Goal: Task Accomplishment & Management: Use online tool/utility

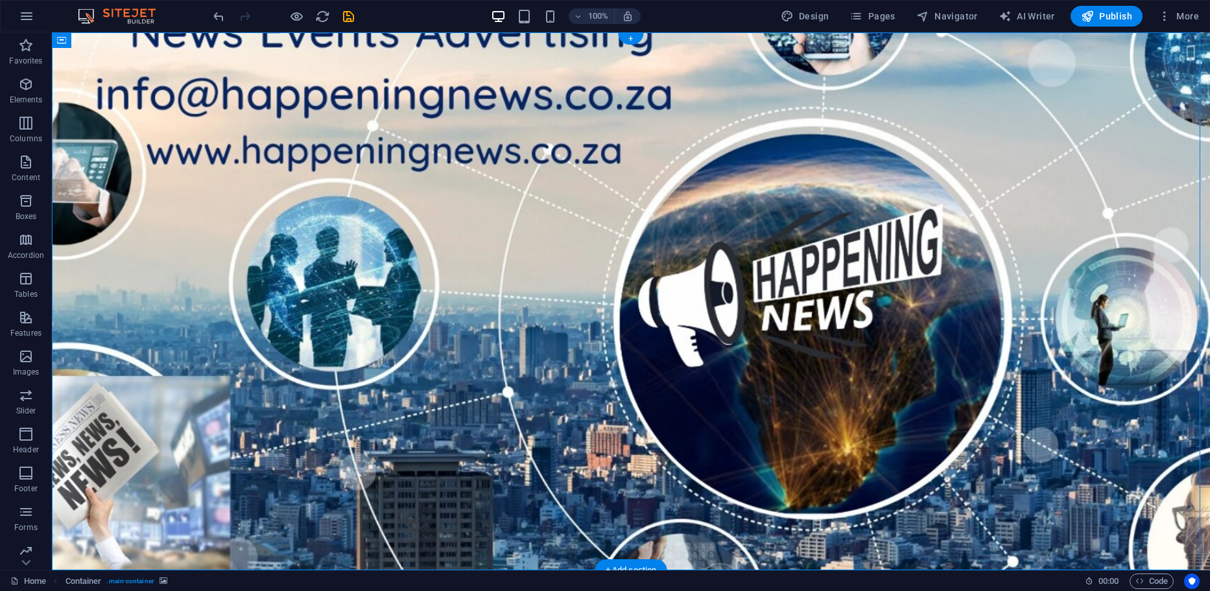
click at [137, 274] on figure at bounding box center [631, 301] width 1158 height 538
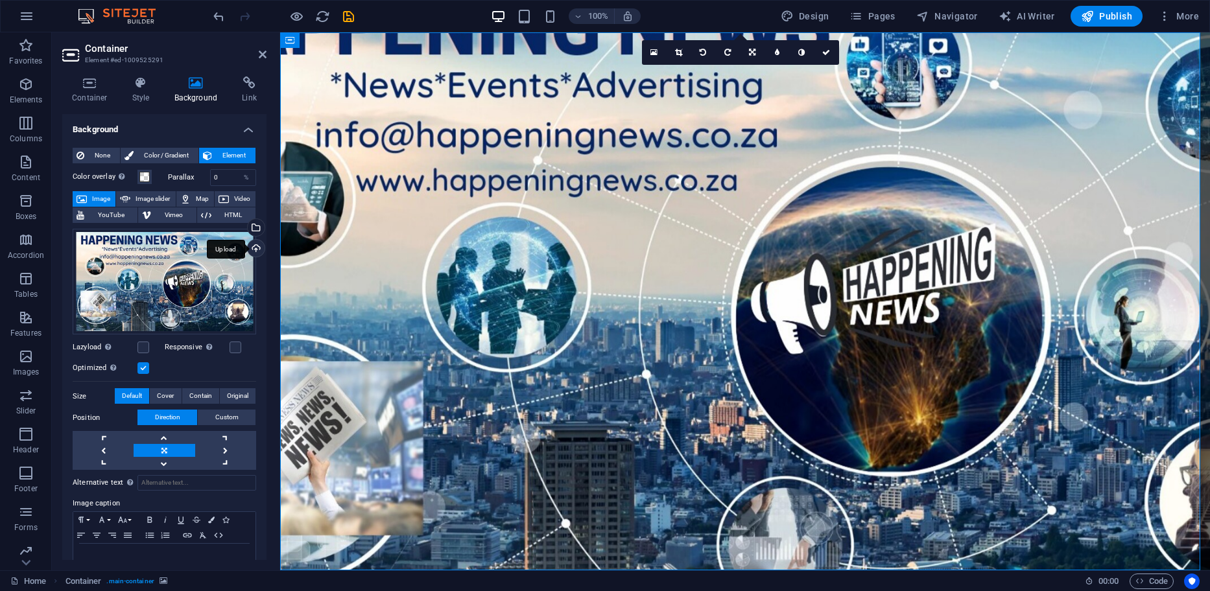
click at [252, 242] on div "Upload" at bounding box center [254, 249] width 19 height 19
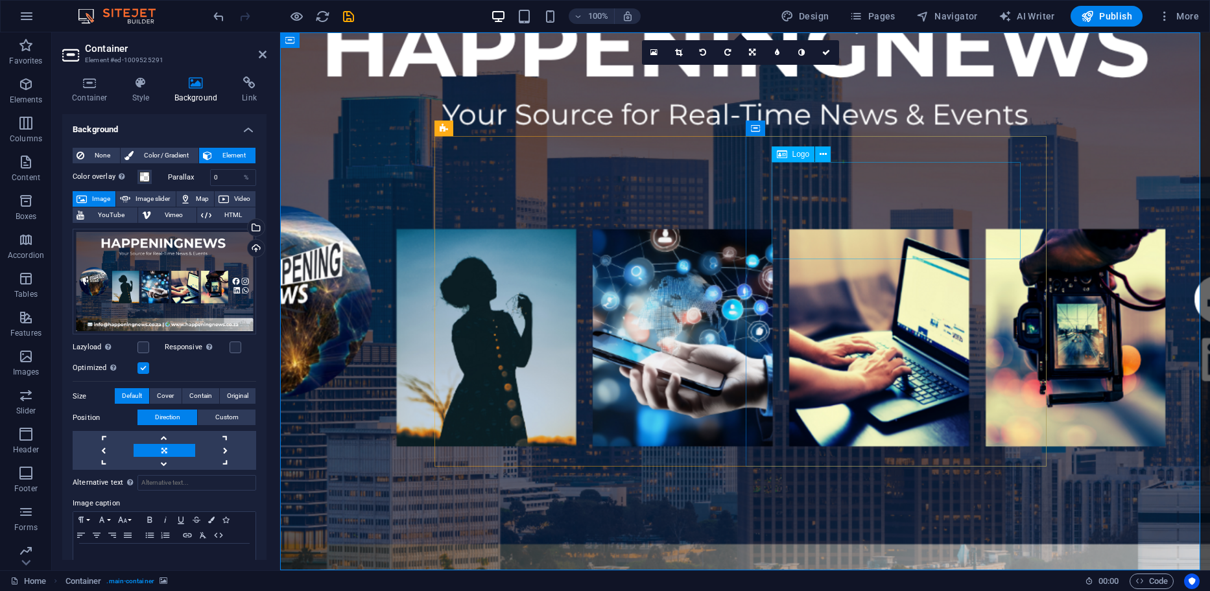
click at [353, 176] on figure at bounding box center [744, 301] width 929 height 538
click at [807, 54] on link at bounding box center [801, 52] width 25 height 25
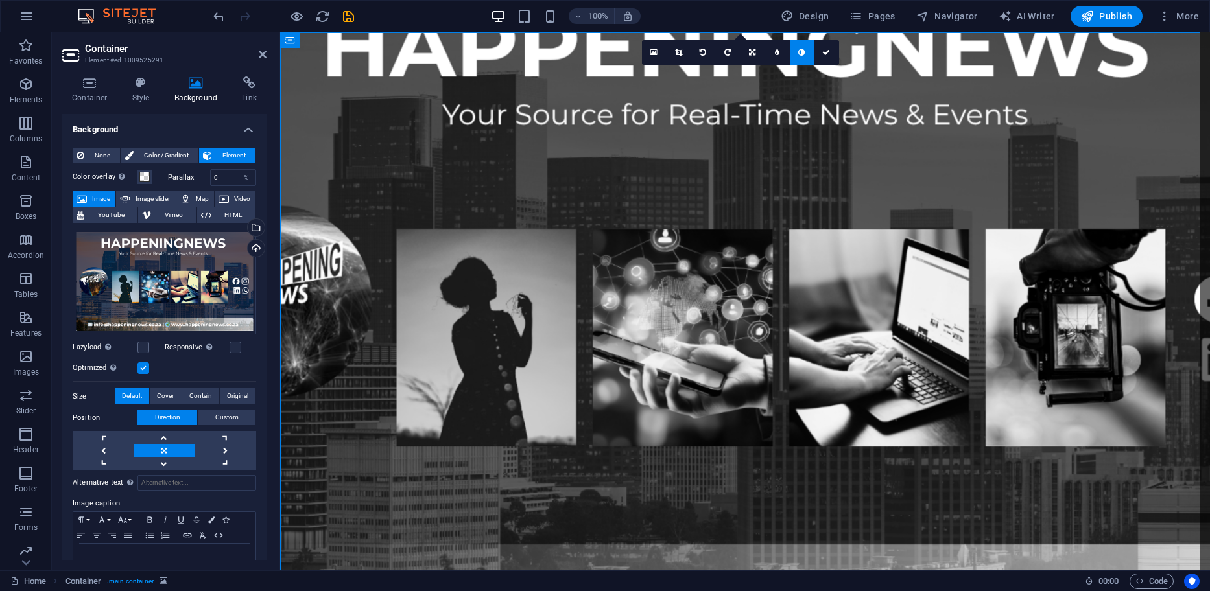
click at [805, 54] on link at bounding box center [801, 52] width 25 height 25
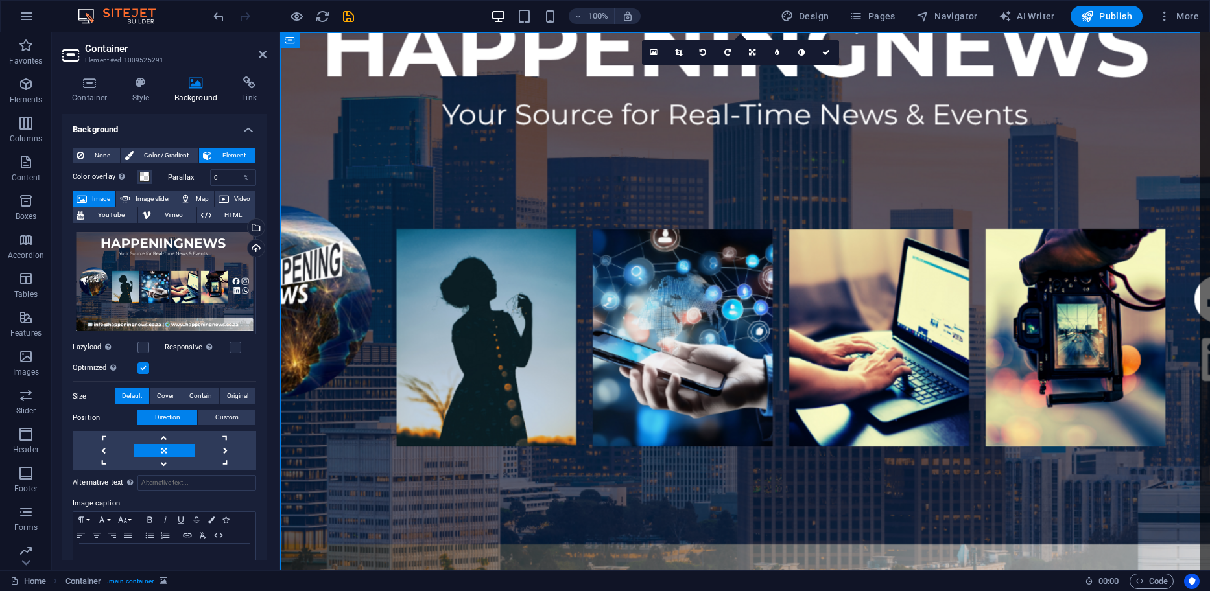
click at [405, 161] on figure at bounding box center [744, 301] width 929 height 538
click at [773, 50] on link at bounding box center [777, 52] width 25 height 25
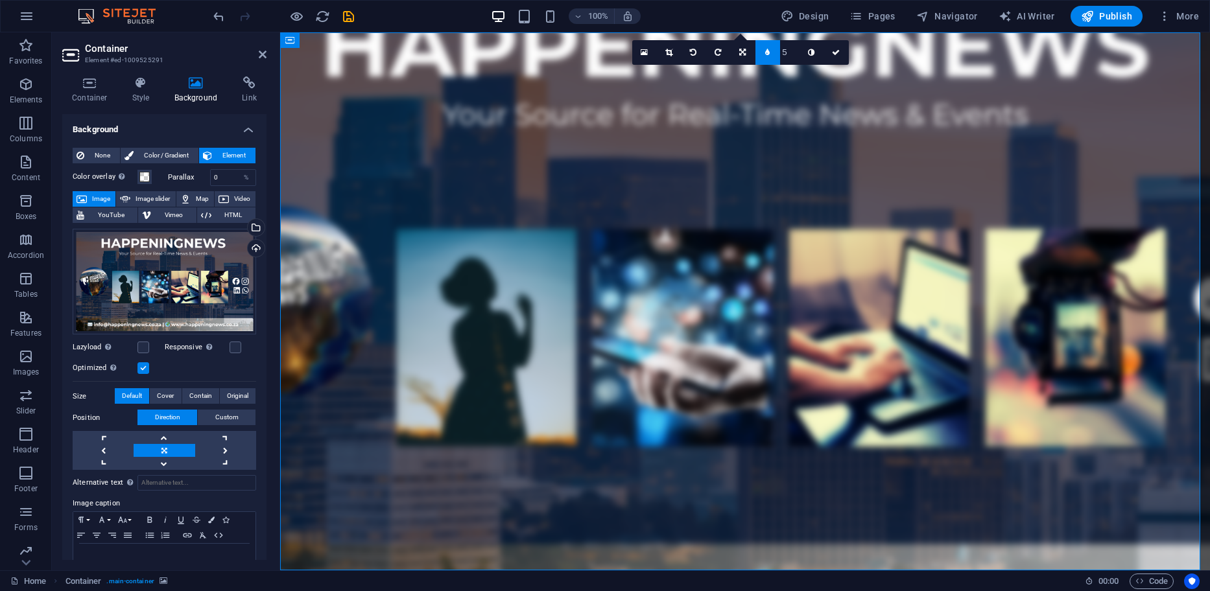
click at [773, 50] on link at bounding box center [767, 52] width 25 height 25
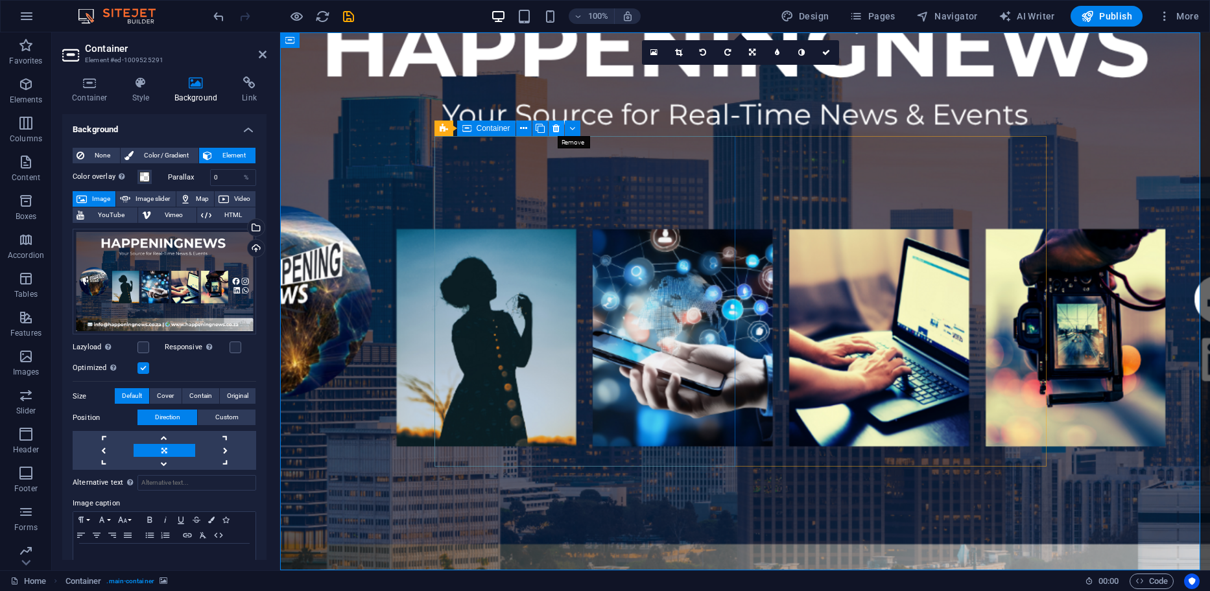
click at [555, 128] on icon at bounding box center [555, 129] width 7 height 14
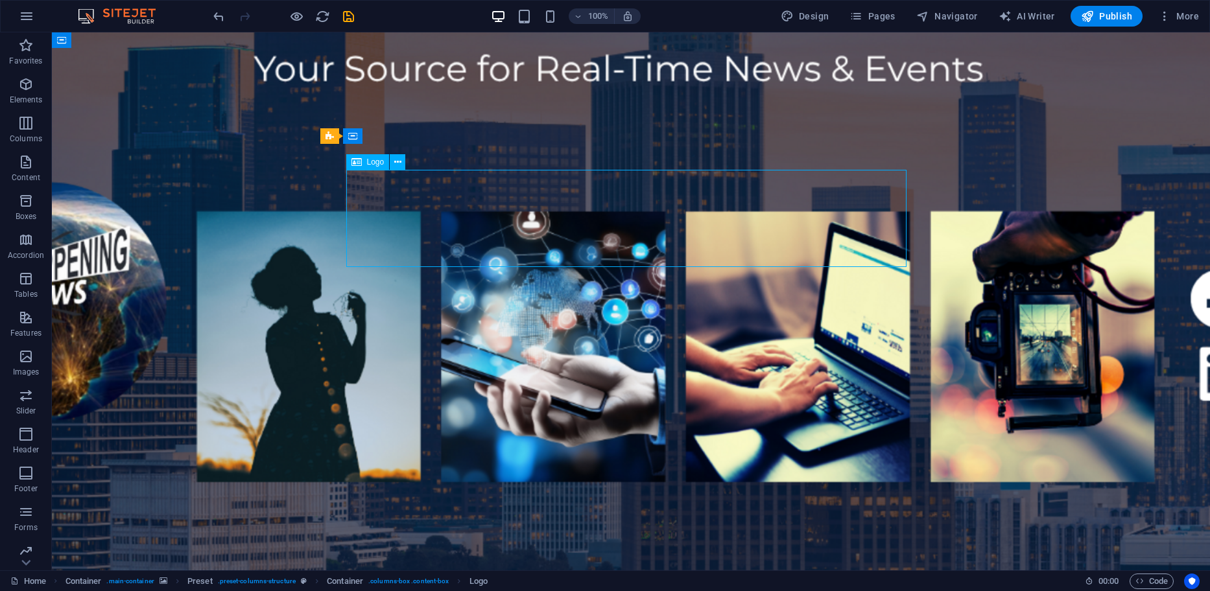
drag, startPoint x: 607, startPoint y: 196, endPoint x: 825, endPoint y: 213, distance: 218.4
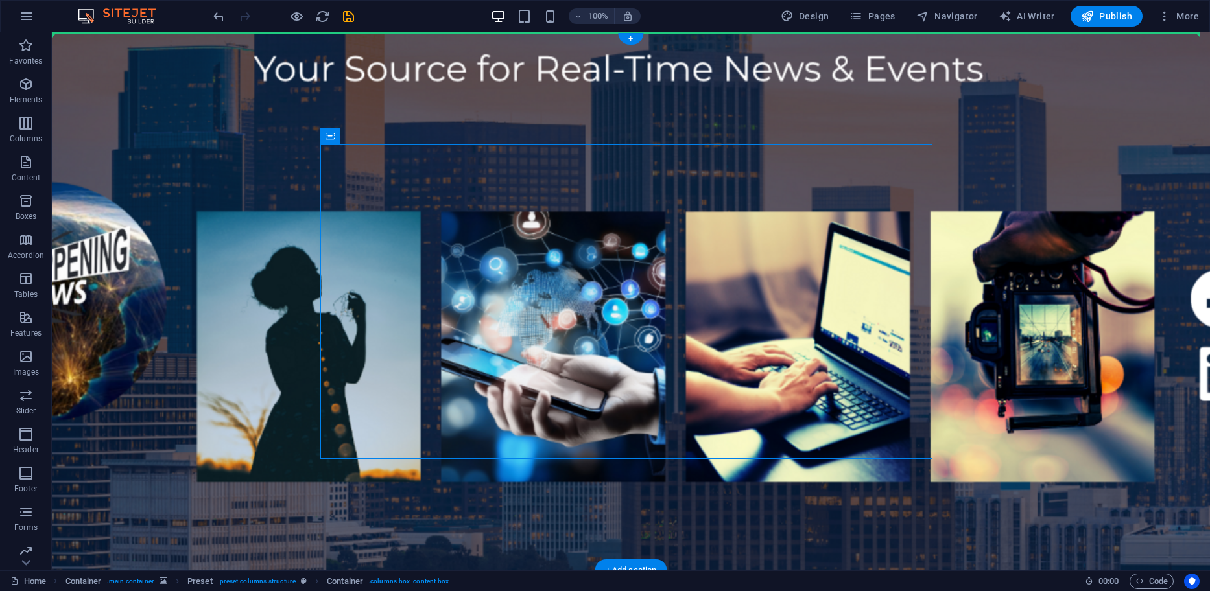
drag, startPoint x: 728, startPoint y: 156, endPoint x: 721, endPoint y: 132, distance: 24.8
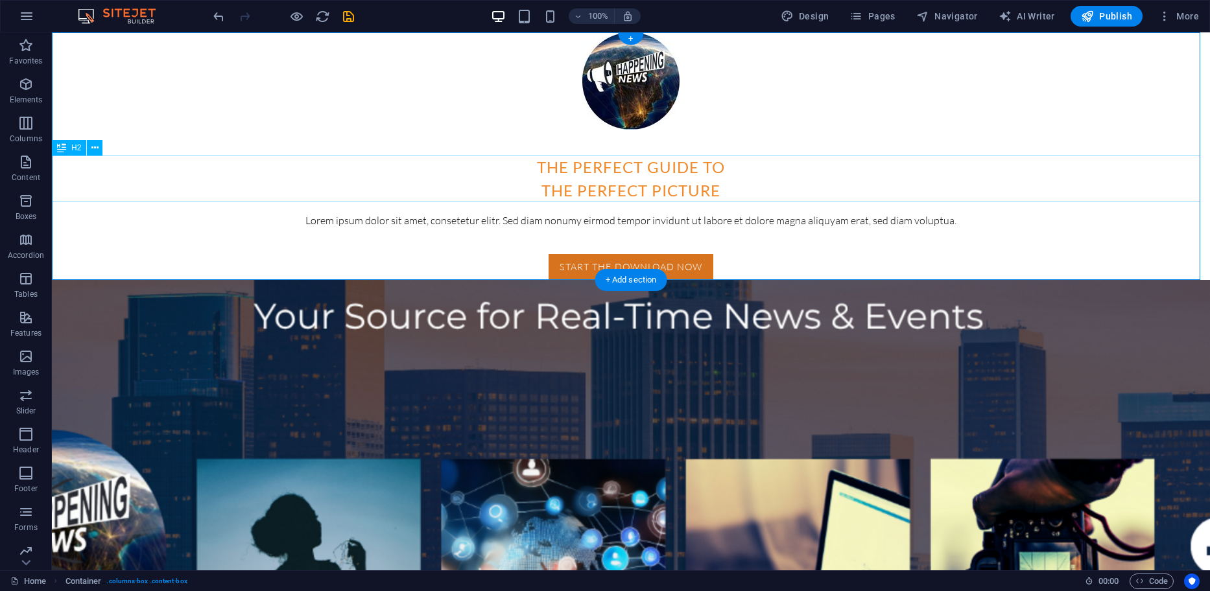
click at [625, 174] on div "The perfect guide to the perfect picture" at bounding box center [631, 179] width 1158 height 47
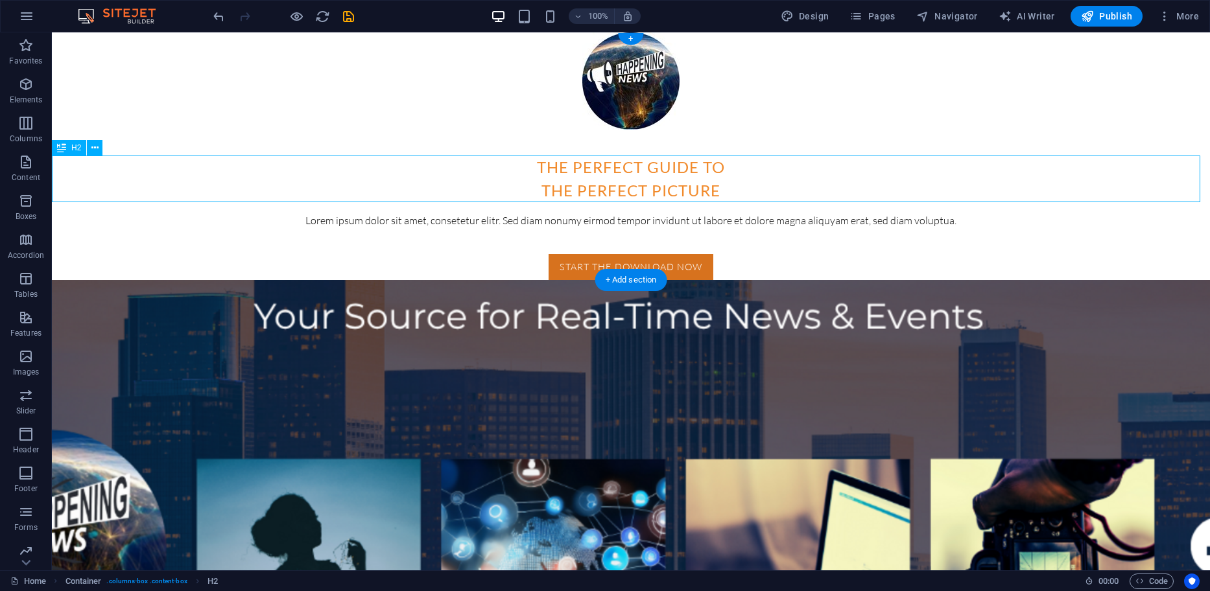
click at [625, 174] on div "The perfect guide to the perfect picture" at bounding box center [631, 179] width 1158 height 47
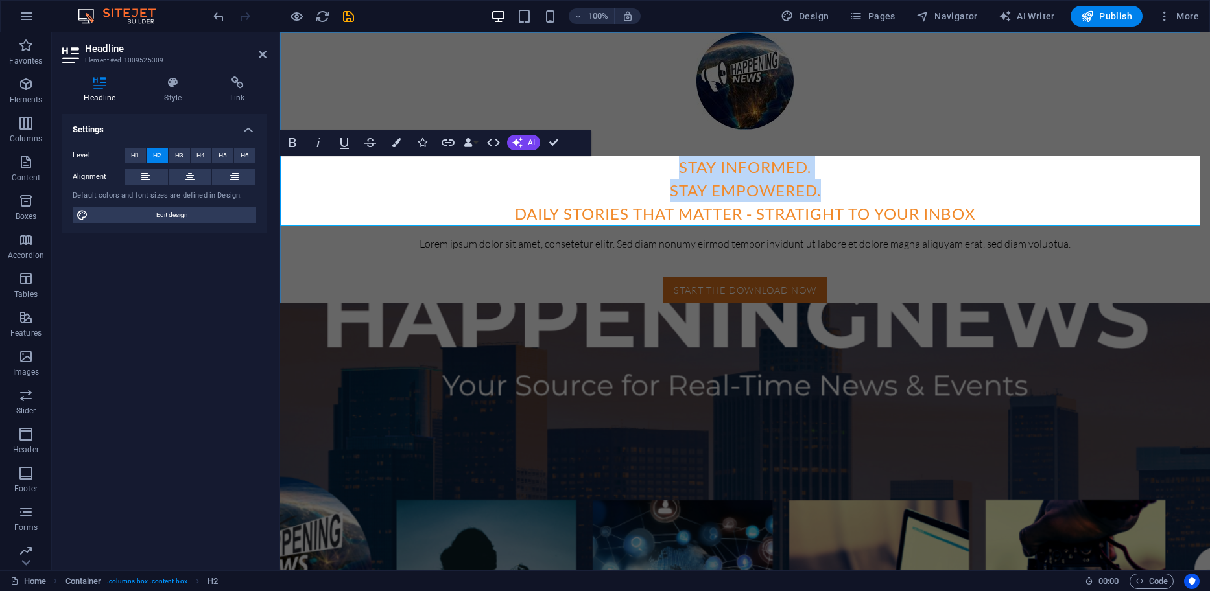
drag, startPoint x: 822, startPoint y: 192, endPoint x: 672, endPoint y: 169, distance: 151.5
click at [672, 169] on h2 "Stay Informed. ‌Stay Empowered. ‌Daily stories that matter - stratight to your …" at bounding box center [744, 191] width 929 height 70
click at [396, 143] on icon "button" at bounding box center [396, 142] width 9 height 9
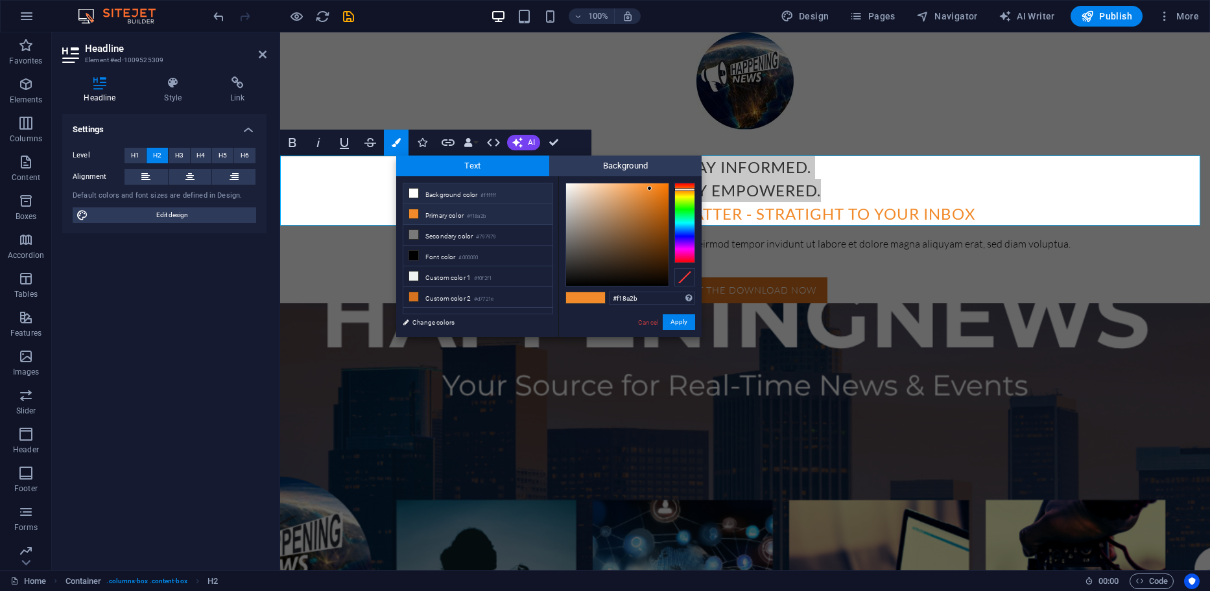
click at [423, 193] on li "Background color #ffffff" at bounding box center [477, 193] width 149 height 21
type input "#ffffff"
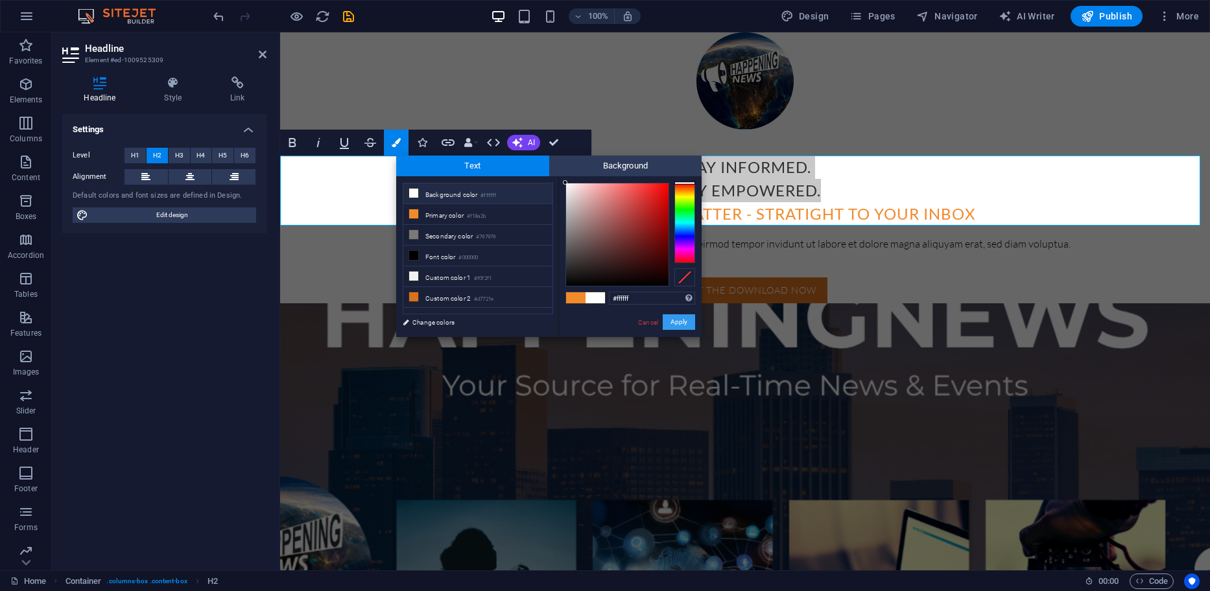
click at [679, 325] on button "Apply" at bounding box center [678, 322] width 32 height 16
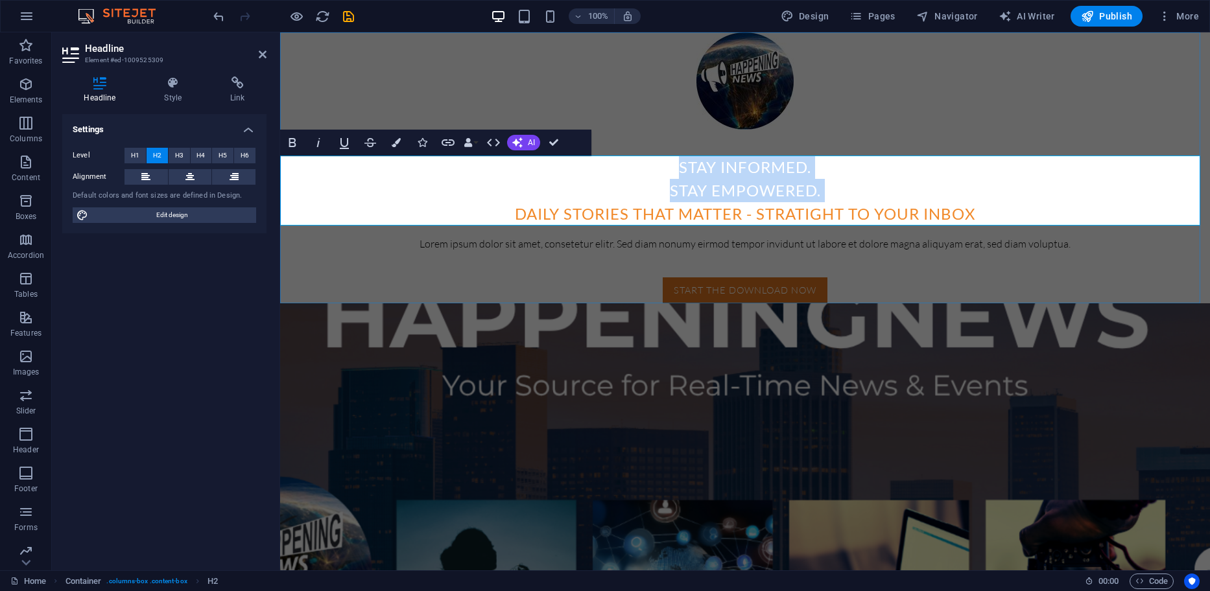
click at [567, 165] on h2 "Stay Informed. ‌Stay Empowered. ‌Daily stories that matter - stratight to your …" at bounding box center [744, 191] width 929 height 70
click at [447, 181] on h2 "Stay Informed. ‌Stay Empowered. ‌Daily stories that matter - stratight to your …" at bounding box center [744, 191] width 929 height 70
drag, startPoint x: 447, startPoint y: 181, endPoint x: 386, endPoint y: 185, distance: 60.4
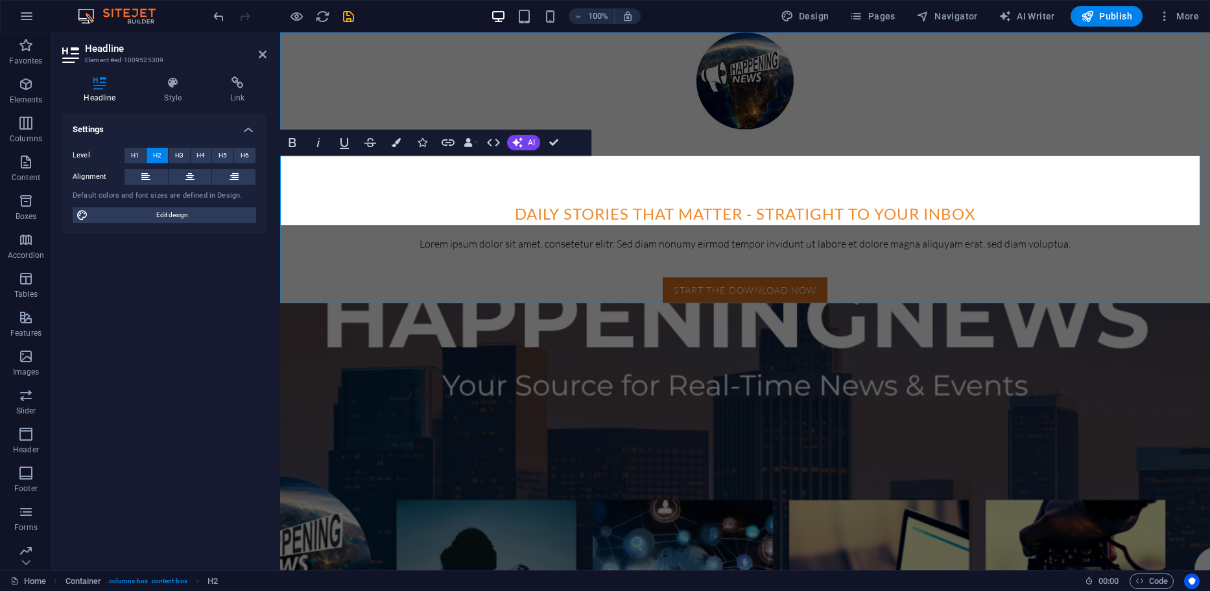
click at [386, 185] on h2 "Stay Informed. ‌Stay Empowered. ‌Daily stories that matter - stratight to your …" at bounding box center [744, 191] width 929 height 70
click at [169, 87] on icon at bounding box center [173, 82] width 61 height 13
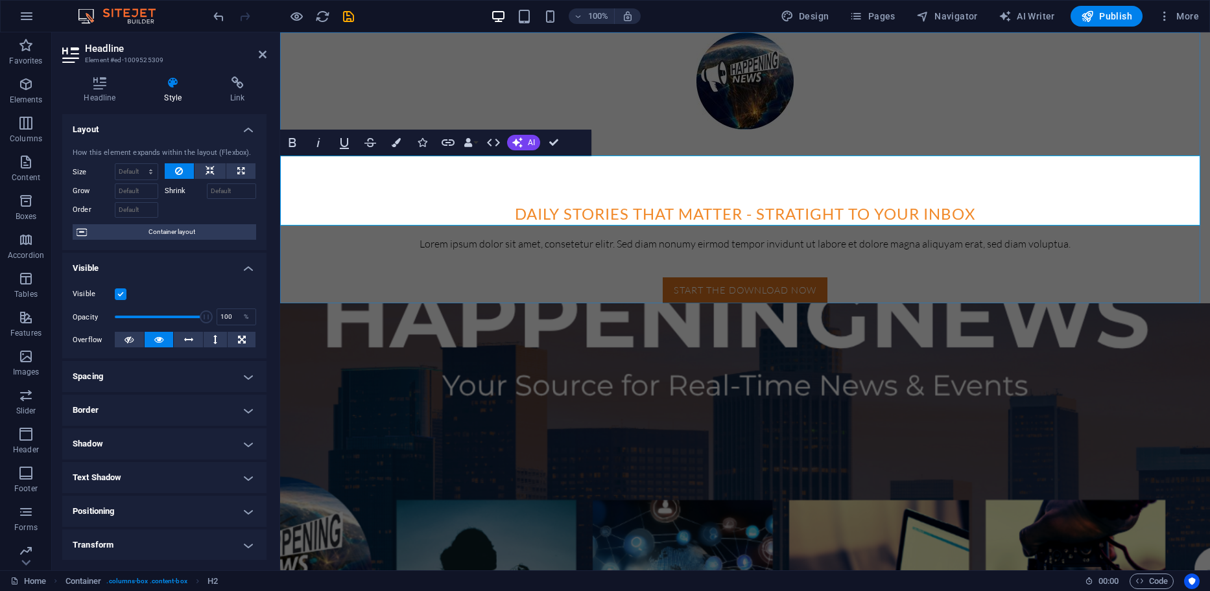
click at [359, 205] on h2 "Stay Informed. ‌Stay Empowered. ‌Daily stories that matter - stratight to your …" at bounding box center [744, 191] width 929 height 70
click at [137, 232] on span "Container layout" at bounding box center [171, 232] width 161 height 16
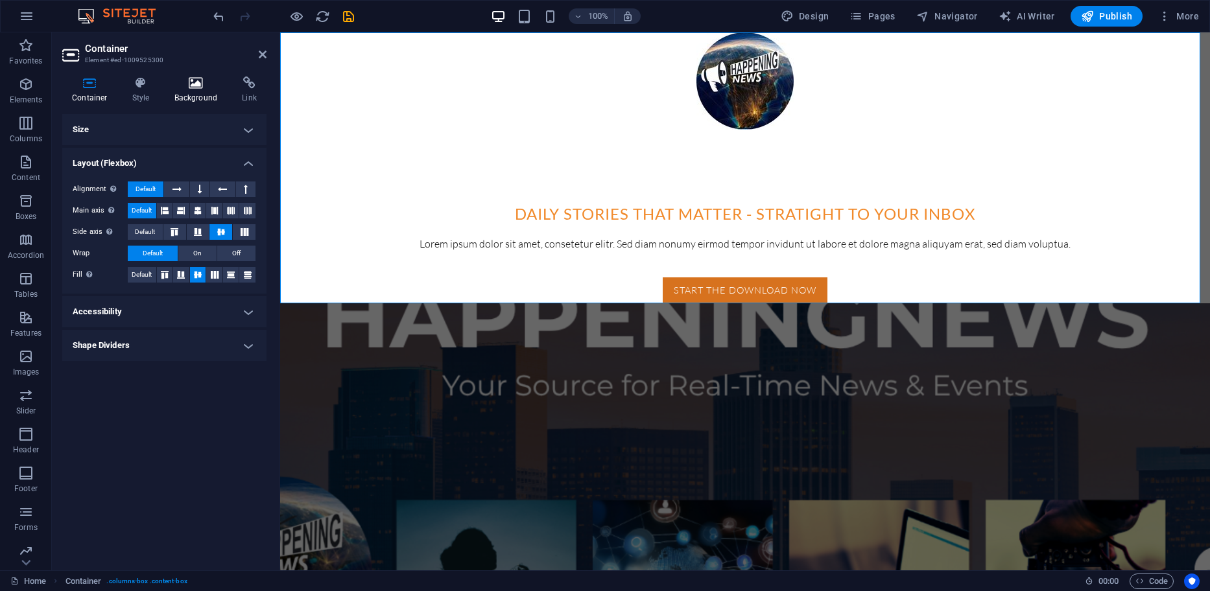
click at [196, 91] on h4 "Background" at bounding box center [199, 89] width 68 height 27
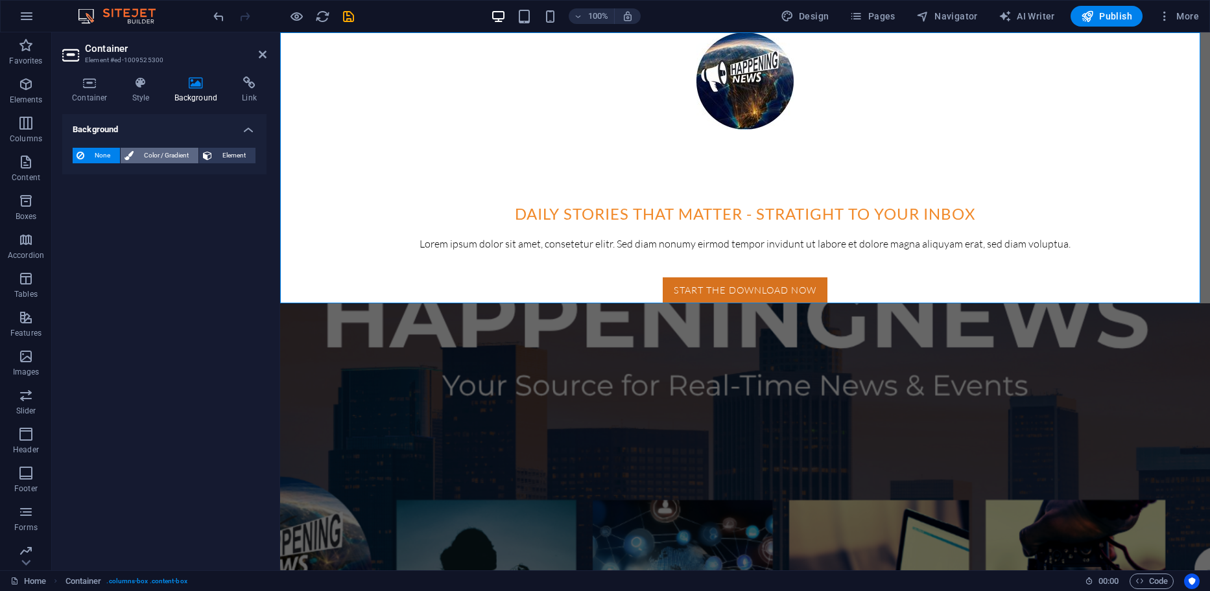
click at [168, 152] on span "Color / Gradient" at bounding box center [165, 156] width 57 height 16
click at [76, 206] on span at bounding box center [81, 207] width 14 height 14
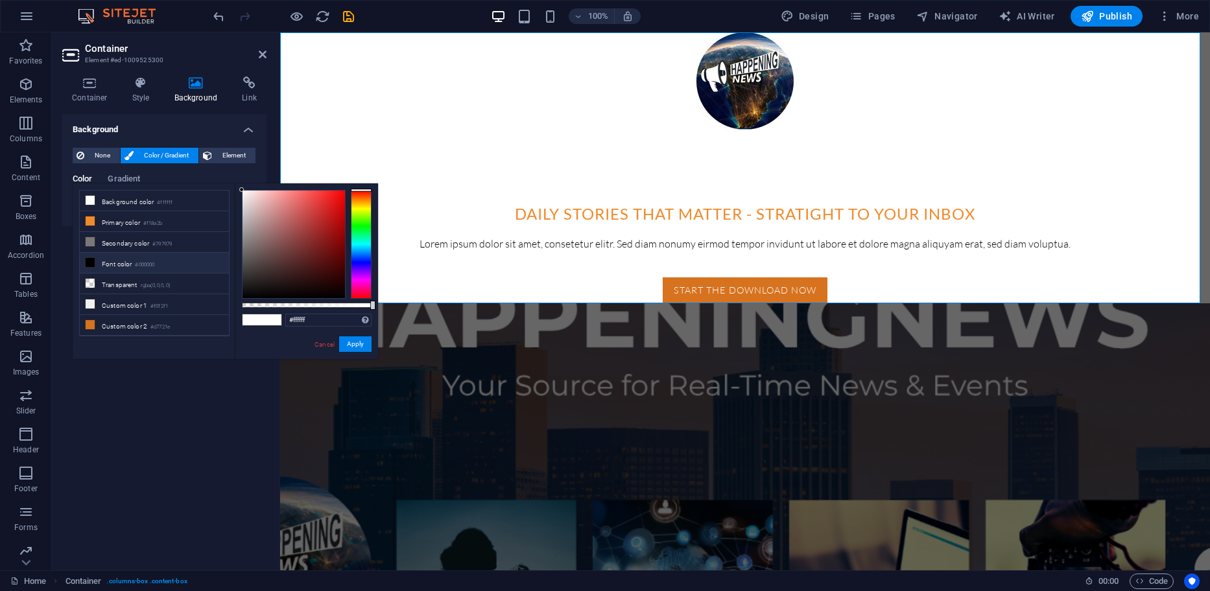
click at [93, 263] on icon at bounding box center [90, 262] width 9 height 9
type input "#000000"
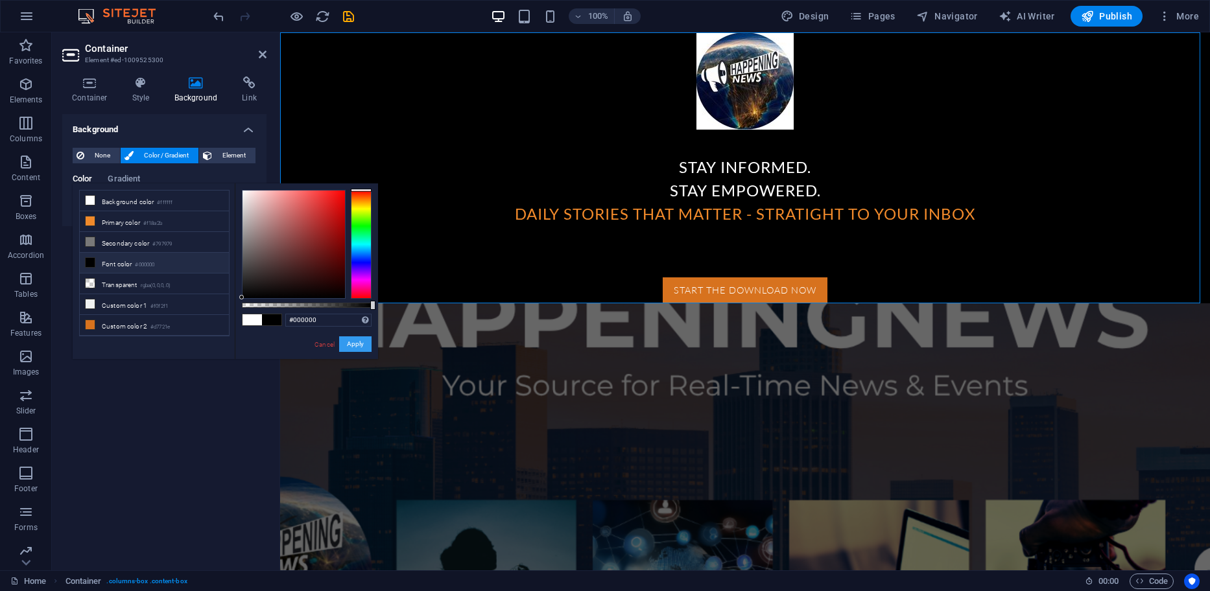
click at [359, 343] on button "Apply" at bounding box center [355, 344] width 32 height 16
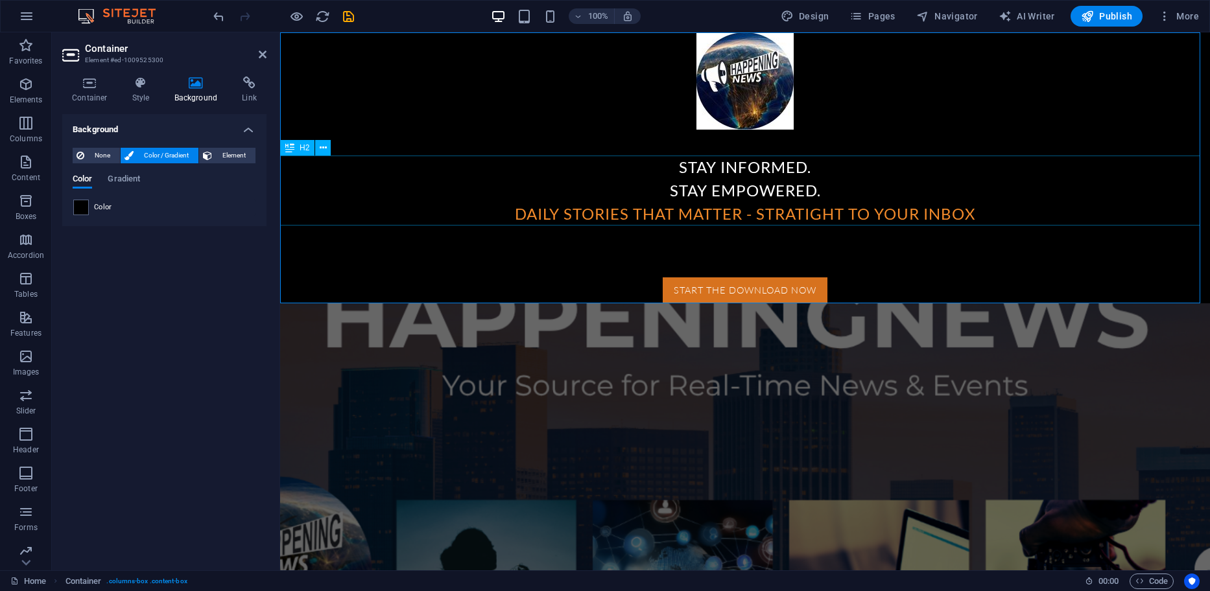
click at [540, 211] on div "Stay Informed. Stay Empowered. Daily stories that matter - stratight to your in…" at bounding box center [744, 191] width 929 height 70
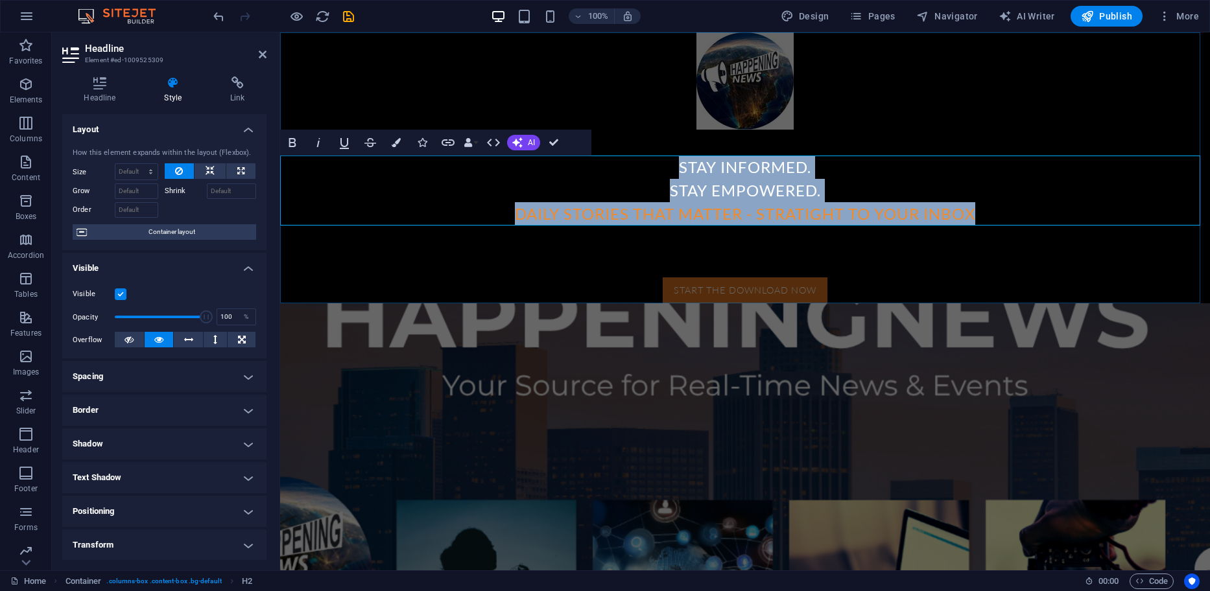
click at [540, 211] on h2 "Stay Informed. Stay Empowered. Daily stories that matter - stratight to your in…" at bounding box center [744, 191] width 929 height 70
drag, startPoint x: 510, startPoint y: 213, endPoint x: 988, endPoint y: 215, distance: 478.4
click at [988, 215] on h2 "Stay Informed. Stay Empowered. Daily stories that matter - stratight to your in…" at bounding box center [744, 191] width 929 height 70
click at [316, 148] on icon "button" at bounding box center [318, 143] width 16 height 16
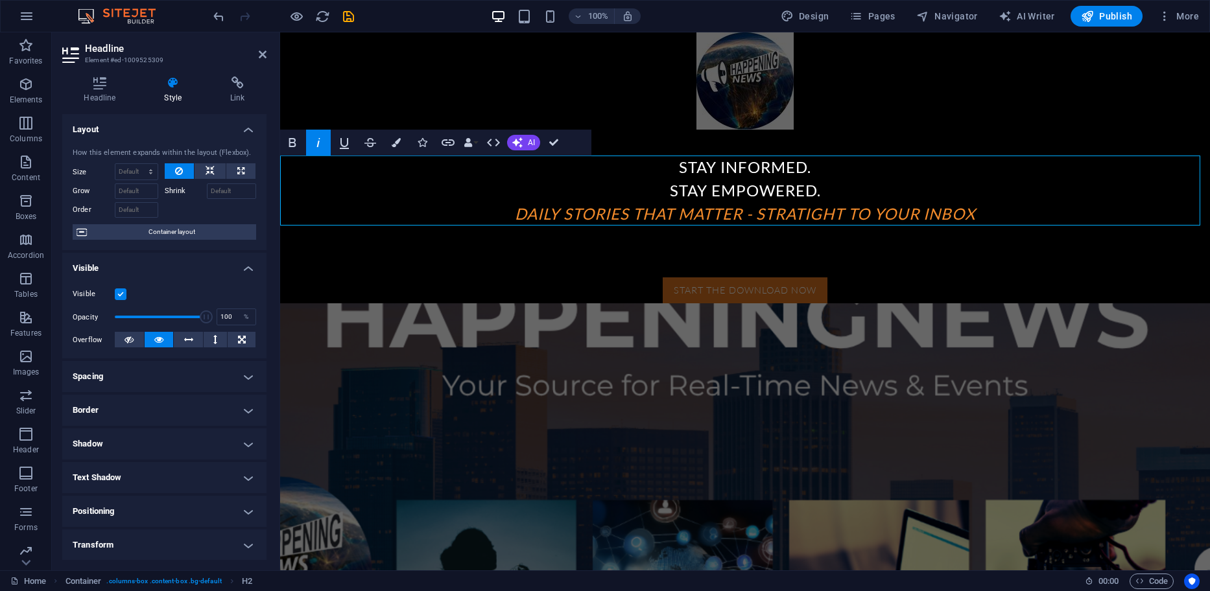
click at [316, 148] on icon "button" at bounding box center [318, 143] width 16 height 16
click at [999, 200] on h2 "Stay Informed. Stay Empowered. Daily stories that matter - stratight to your in…" at bounding box center [744, 191] width 929 height 70
click at [994, 210] on h2 "Stay Informed. Stay Empowered. Daily stories that matter - stratight to your in…" at bounding box center [744, 191] width 929 height 70
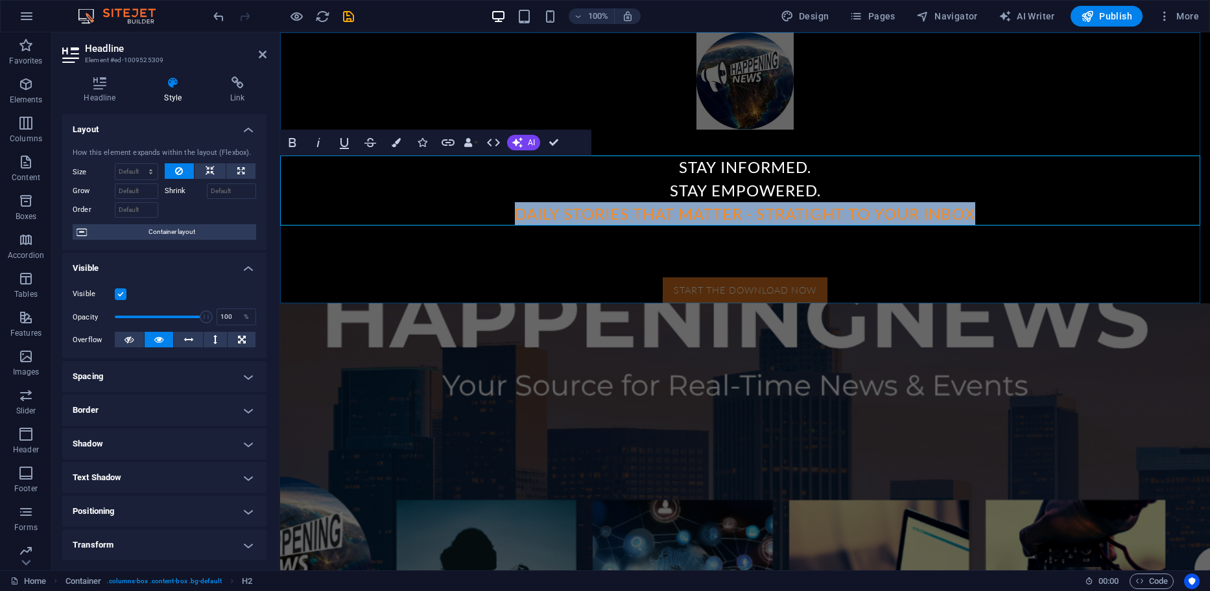
drag, startPoint x: 994, startPoint y: 210, endPoint x: 511, endPoint y: 213, distance: 483.6
click at [511, 213] on h2 "Stay Informed. Stay Empowered. Daily stories that matter - stratight to your in…" at bounding box center [744, 191] width 929 height 70
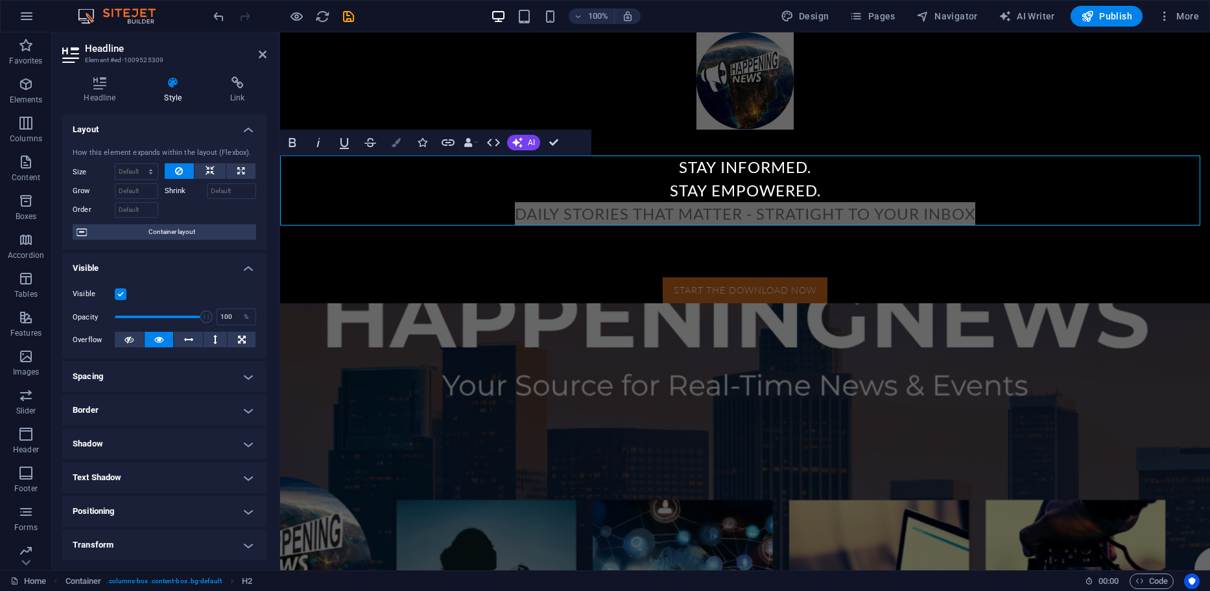
click at [396, 145] on icon "button" at bounding box center [396, 142] width 9 height 9
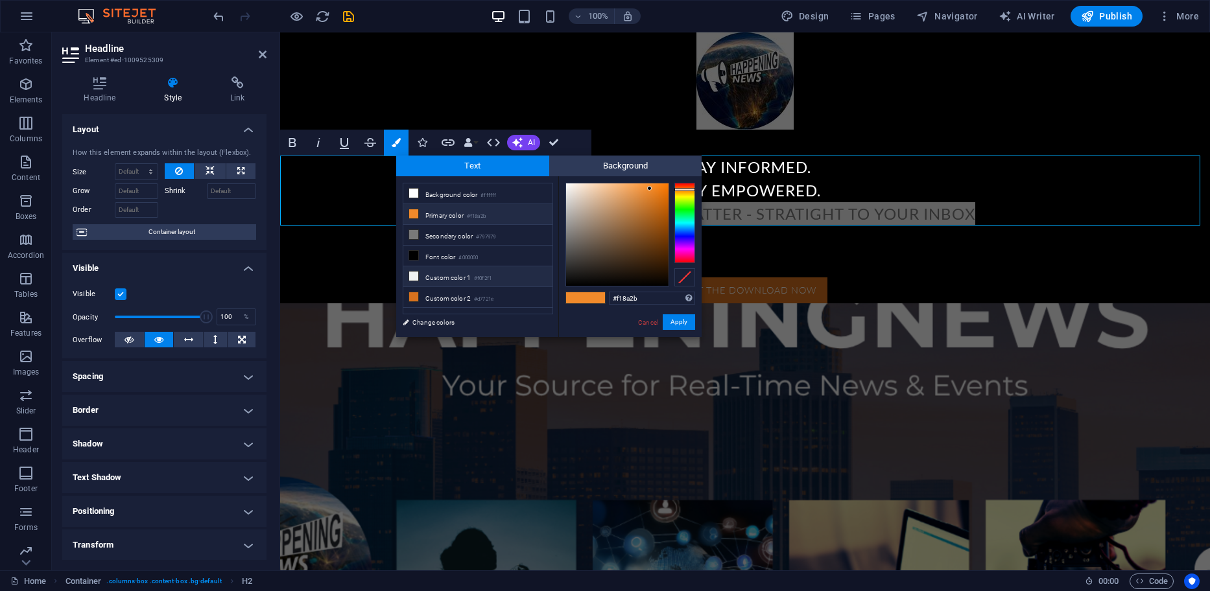
click at [443, 275] on li "Custom color 1 #f0f2f1" at bounding box center [477, 276] width 149 height 21
type input "#f0f2f1"
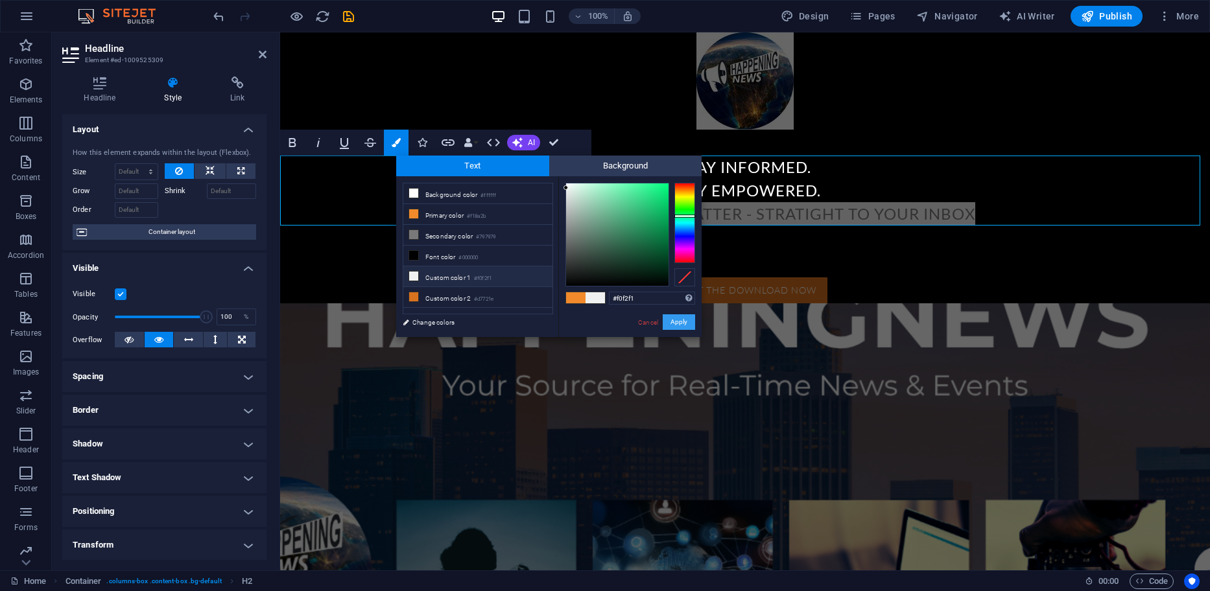
click at [670, 320] on button "Apply" at bounding box center [678, 322] width 32 height 16
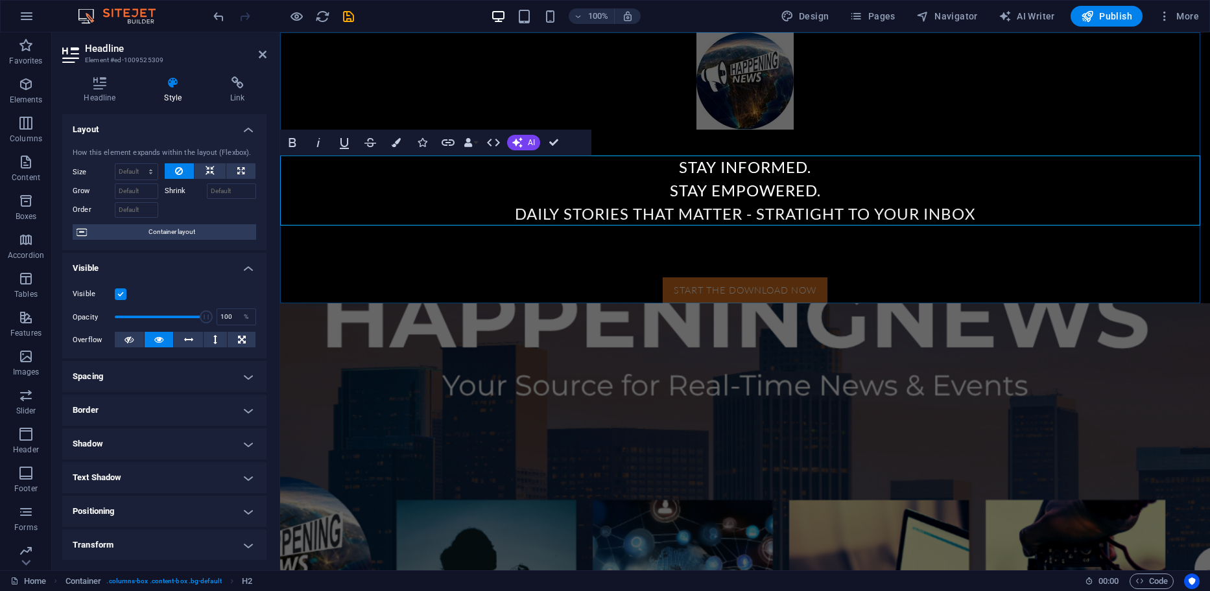
click at [1013, 193] on h2 "Stay Informed. Stay Empowered. ​ Daily stories that matter - stratight to your …" at bounding box center [744, 191] width 929 height 70
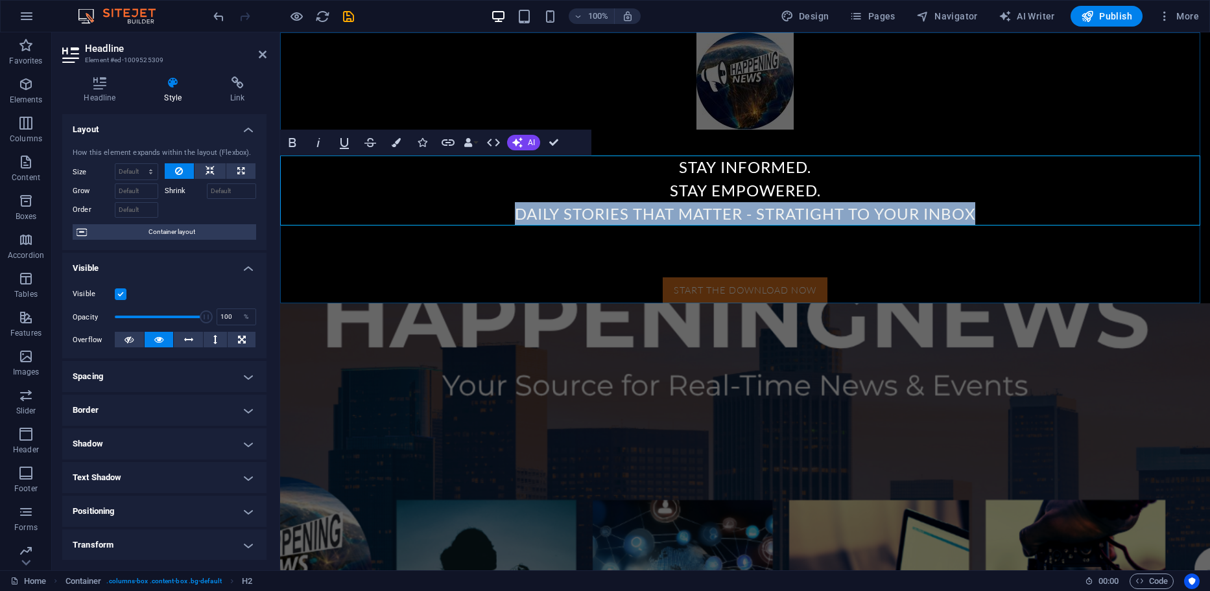
drag, startPoint x: 992, startPoint y: 216, endPoint x: 511, endPoint y: 209, distance: 481.0
click at [511, 209] on h2 "Stay Informed. Stay Empowered. ​ Daily stories that matter - stratight to your …" at bounding box center [744, 191] width 929 height 70
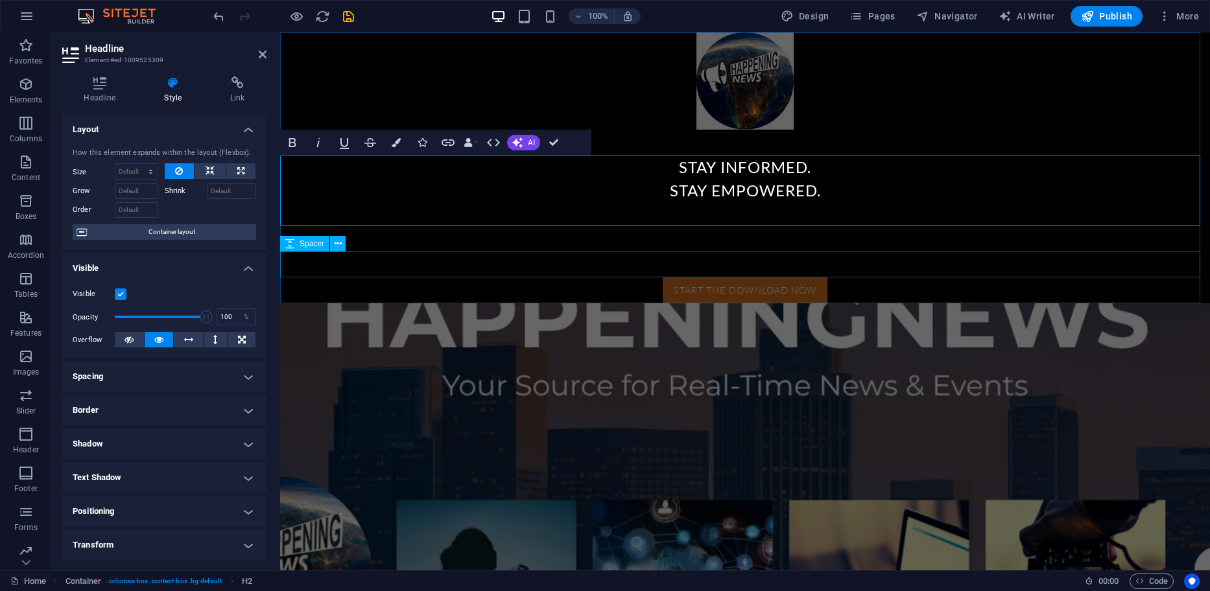
click at [918, 257] on div at bounding box center [744, 264] width 929 height 26
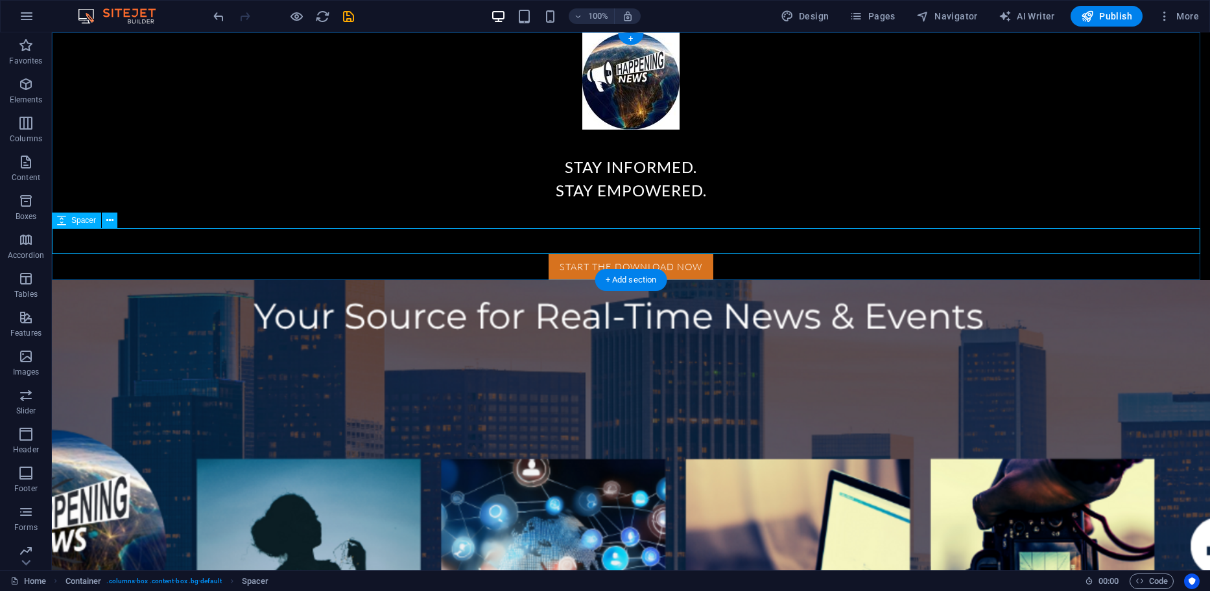
click at [552, 242] on div at bounding box center [631, 241] width 1158 height 26
select select "rem"
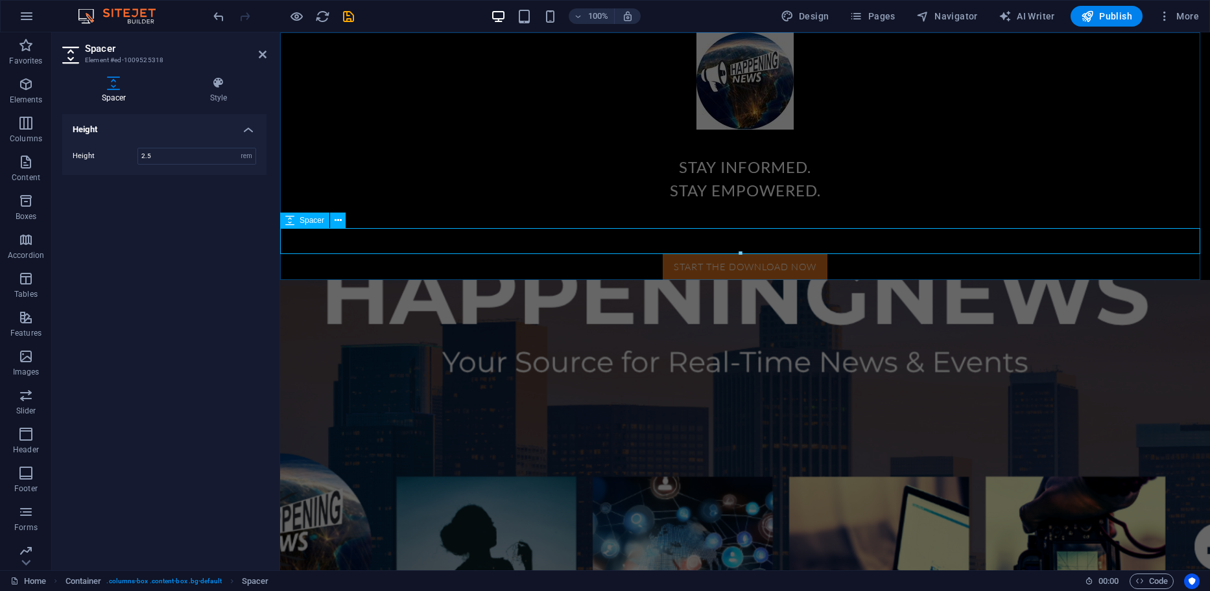
click at [742, 242] on div at bounding box center [744, 241] width 929 height 26
click at [27, 78] on icon "button" at bounding box center [26, 84] width 16 height 16
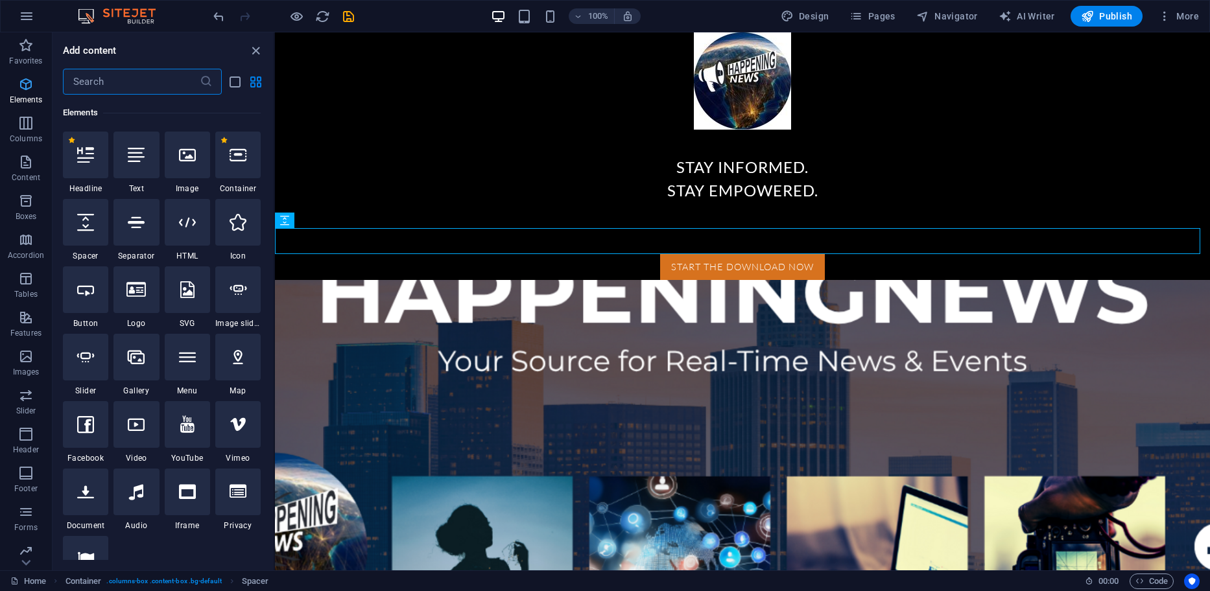
scroll to position [138, 0]
click at [136, 165] on div at bounding box center [135, 155] width 45 height 47
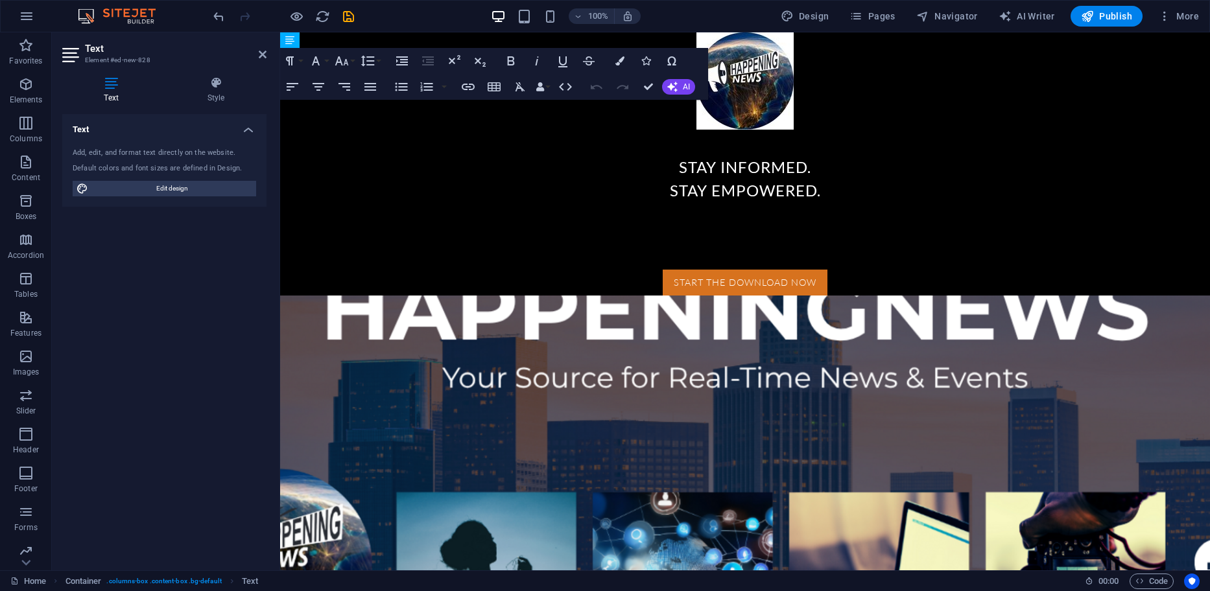
drag, startPoint x: 603, startPoint y: 76, endPoint x: 648, endPoint y: 274, distance: 202.1
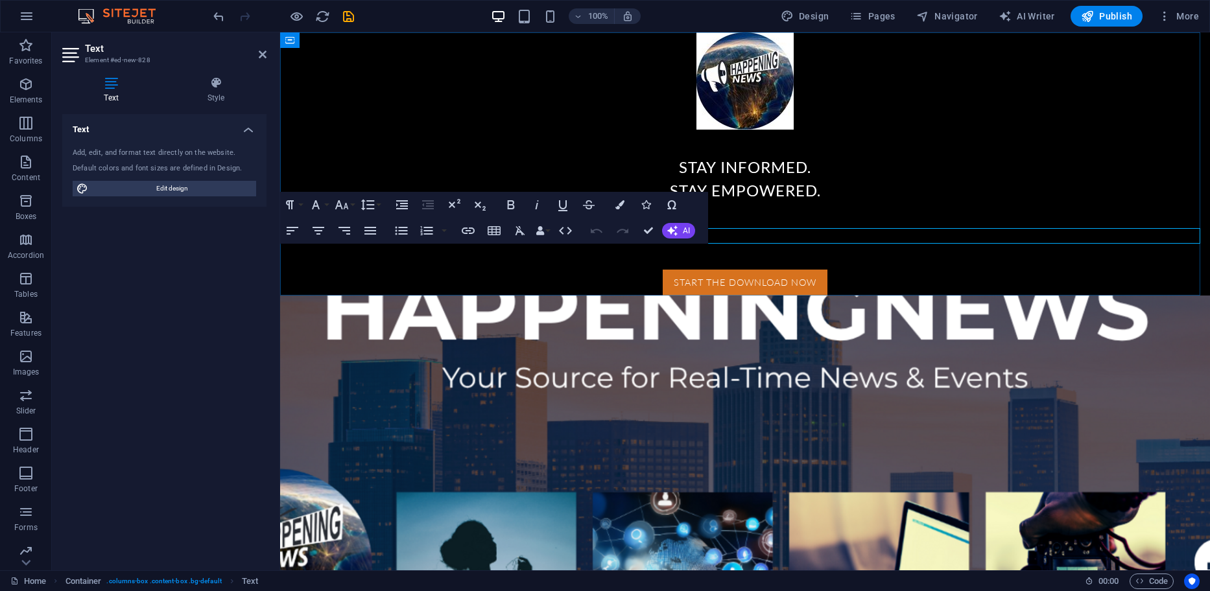
click at [775, 238] on p "New text element" at bounding box center [744, 236] width 929 height 16
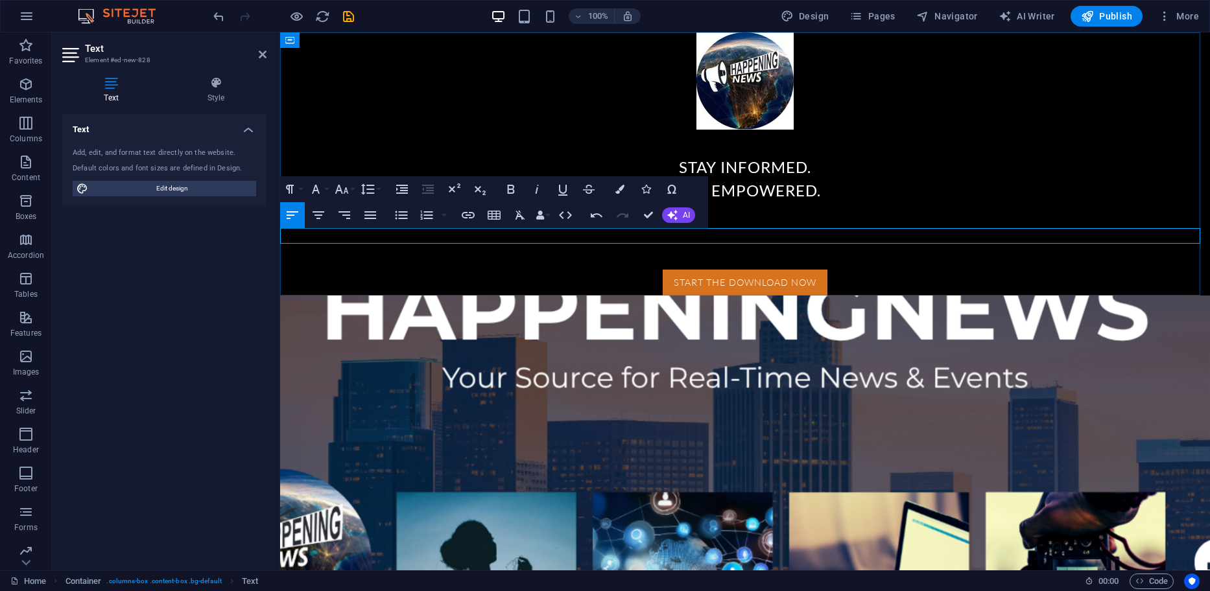
click at [732, 229] on p "New text elementDa" at bounding box center [744, 236] width 929 height 16
click at [361, 233] on span "elementDa" at bounding box center [344, 235] width 49 height 13
click at [497, 240] on p "Daily stories that matter - straight to your inbox." at bounding box center [744, 236] width 929 height 16
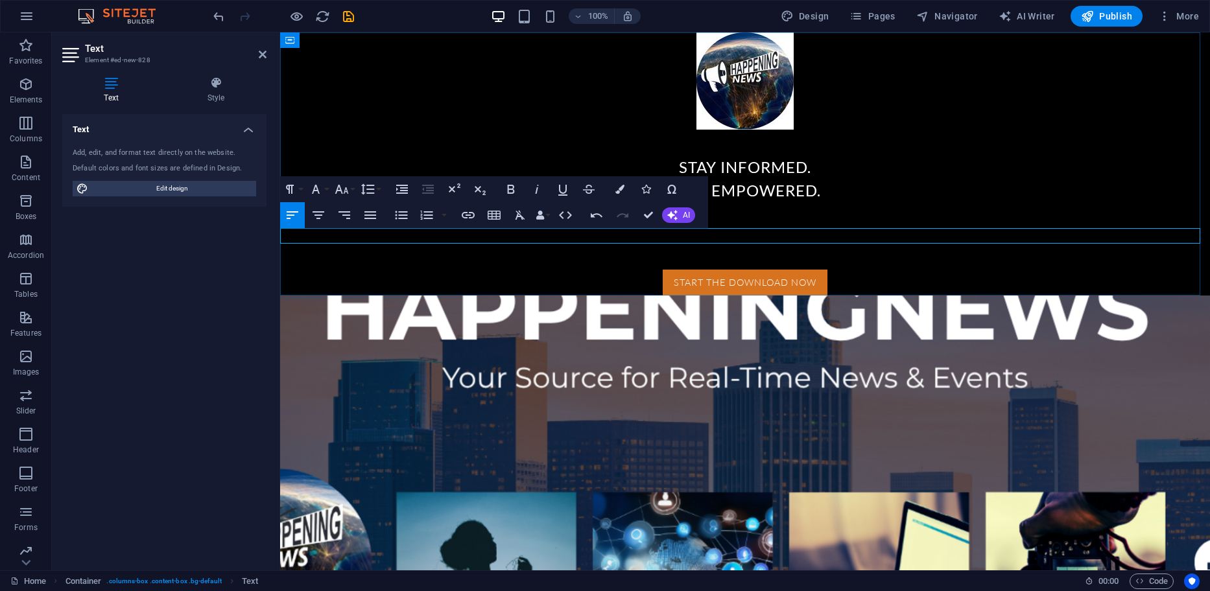
click at [485, 240] on p "Daily stories that matter - straight to your inbox." at bounding box center [744, 236] width 929 height 16
click at [614, 194] on button "Colors" at bounding box center [619, 189] width 25 height 26
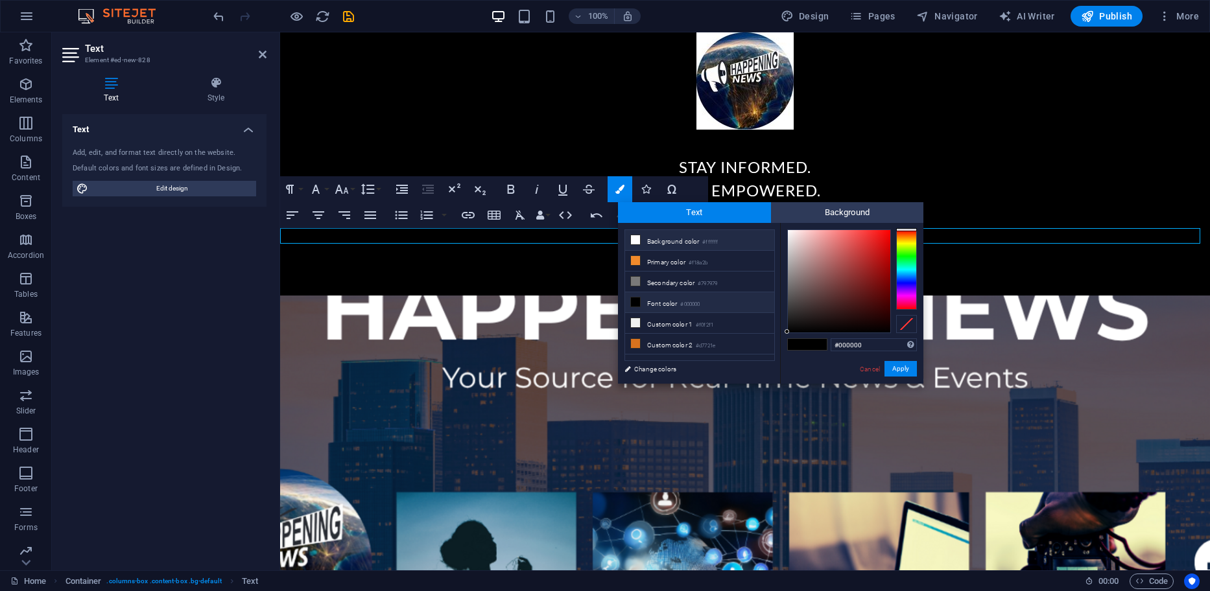
click at [633, 240] on icon at bounding box center [635, 239] width 9 height 9
type input "#ffffff"
click at [892, 365] on button "Apply" at bounding box center [900, 369] width 32 height 16
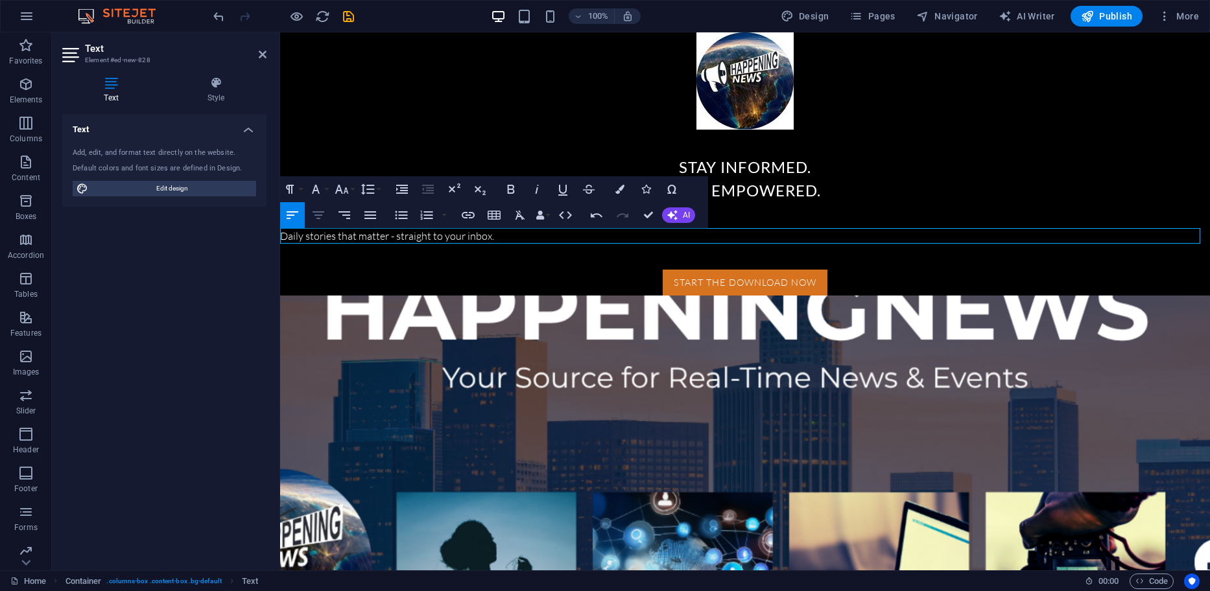
click at [321, 214] on icon "button" at bounding box center [318, 215] width 16 height 16
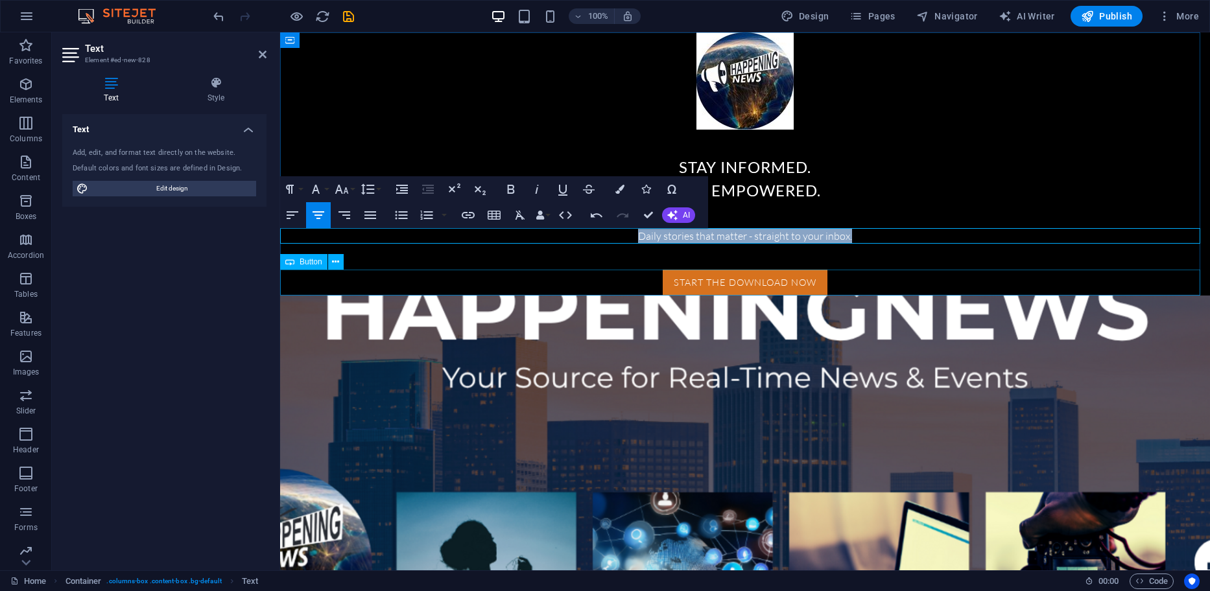
click at [1015, 279] on div "Start the download now" at bounding box center [744, 283] width 929 height 26
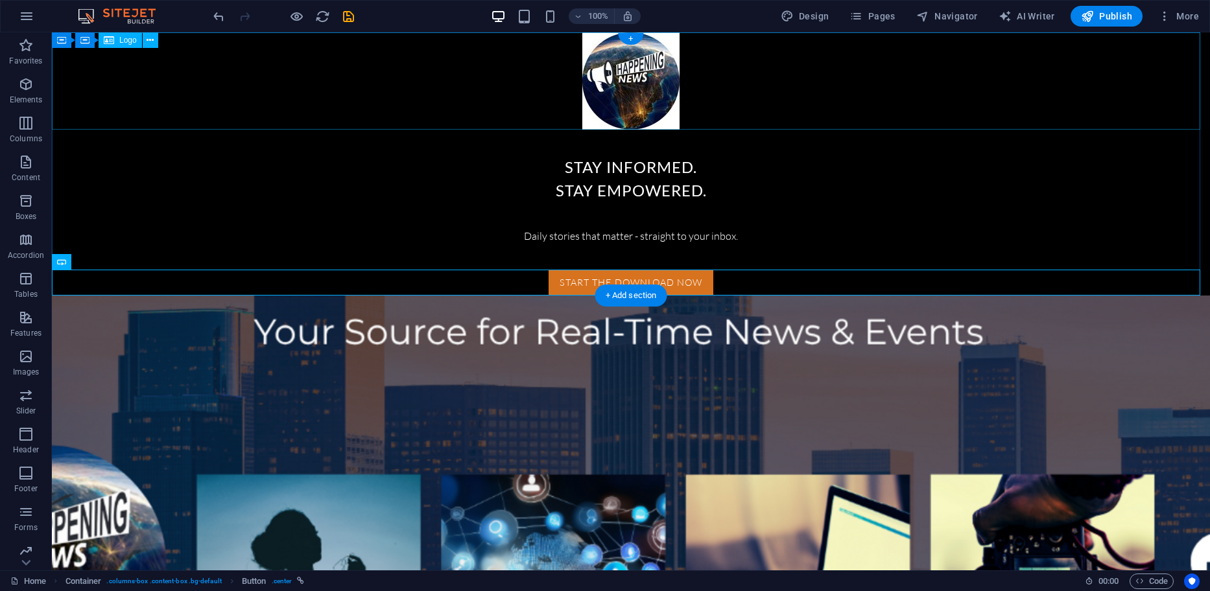
click at [631, 81] on div at bounding box center [631, 80] width 1158 height 97
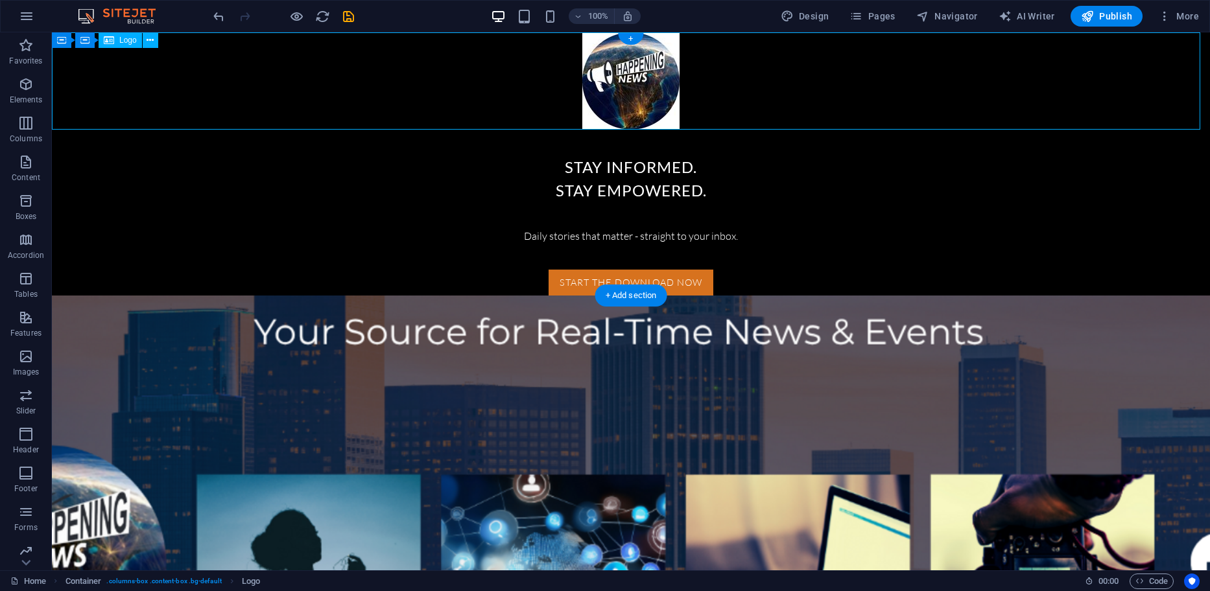
click at [631, 81] on div at bounding box center [631, 80] width 1158 height 97
click at [701, 83] on div at bounding box center [631, 80] width 1158 height 97
select select "px"
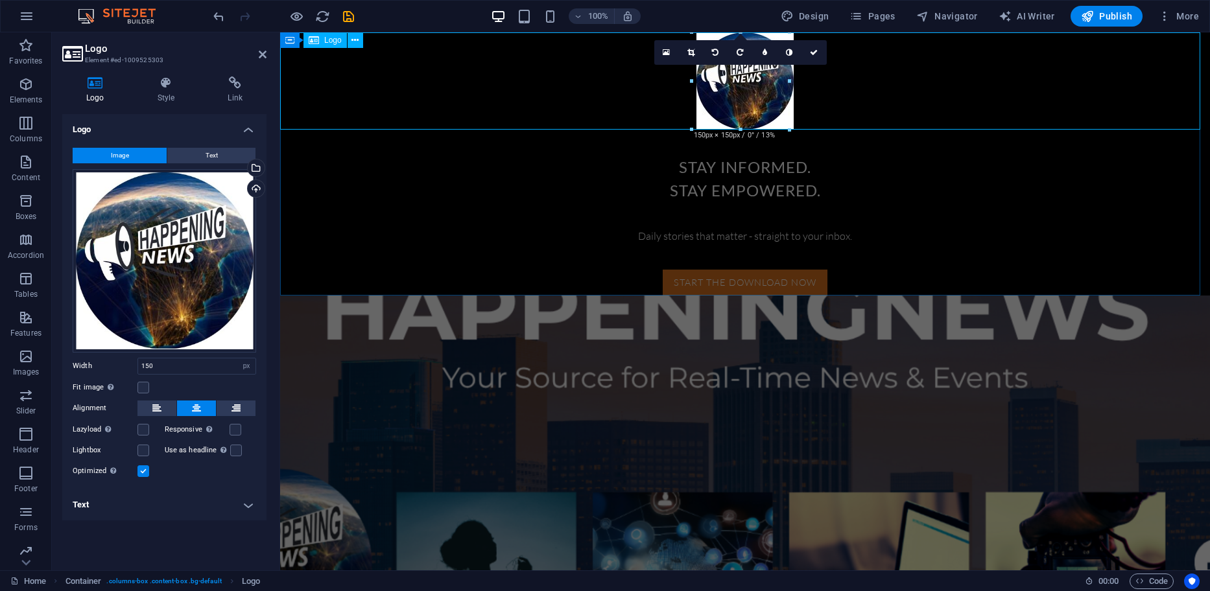
click at [522, 80] on div at bounding box center [744, 80] width 929 height 97
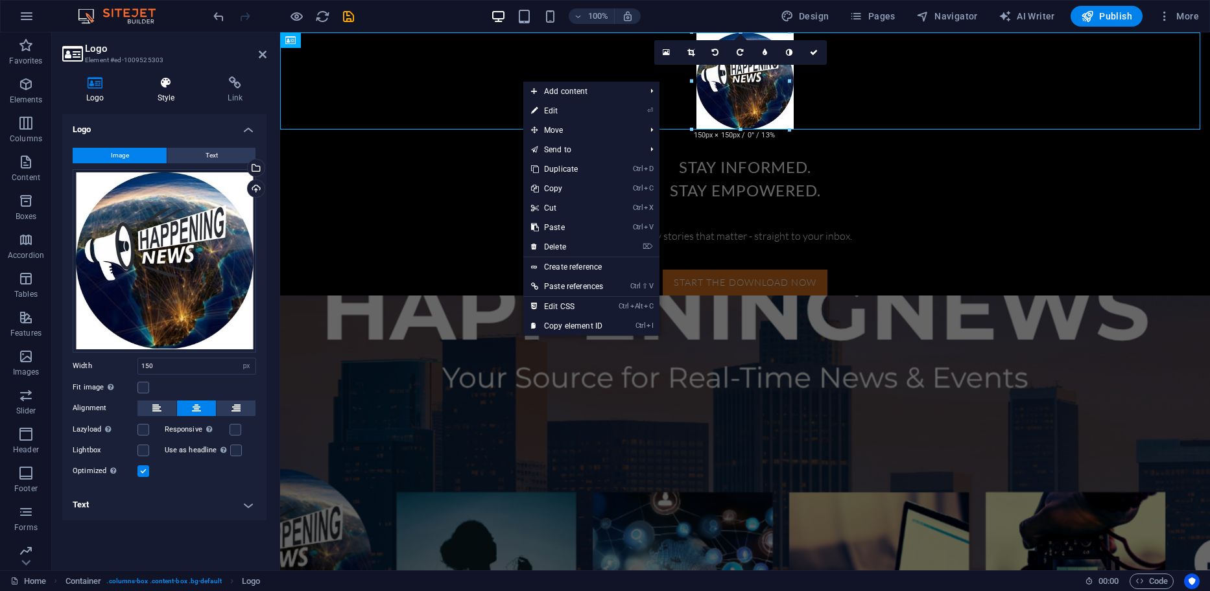
click at [172, 81] on icon at bounding box center [166, 82] width 65 height 13
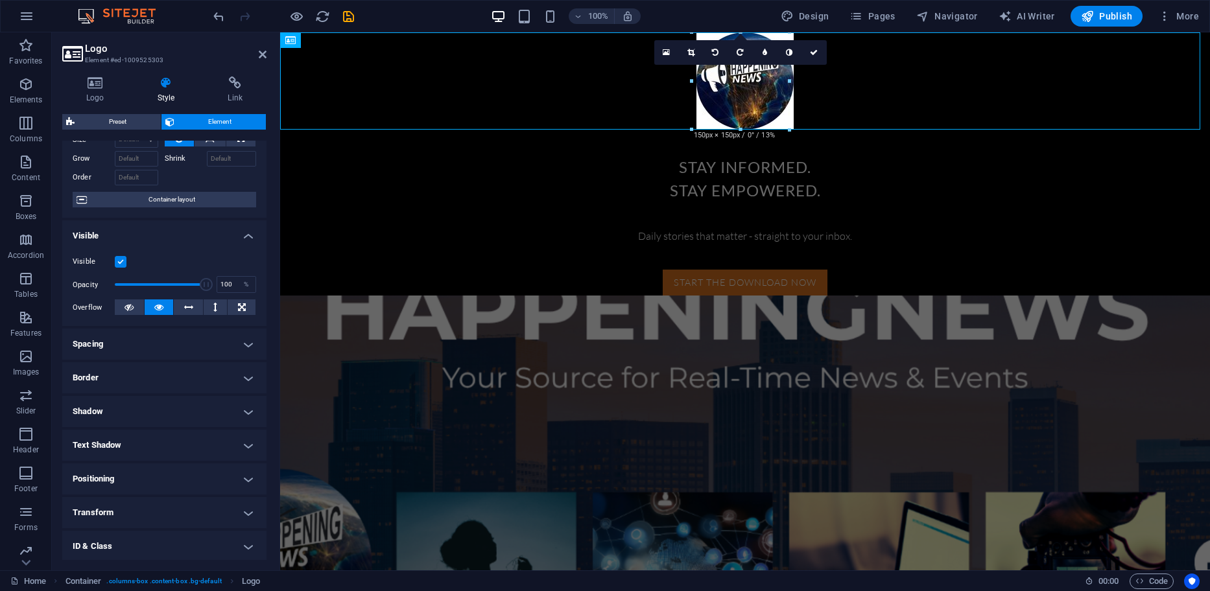
scroll to position [128, 0]
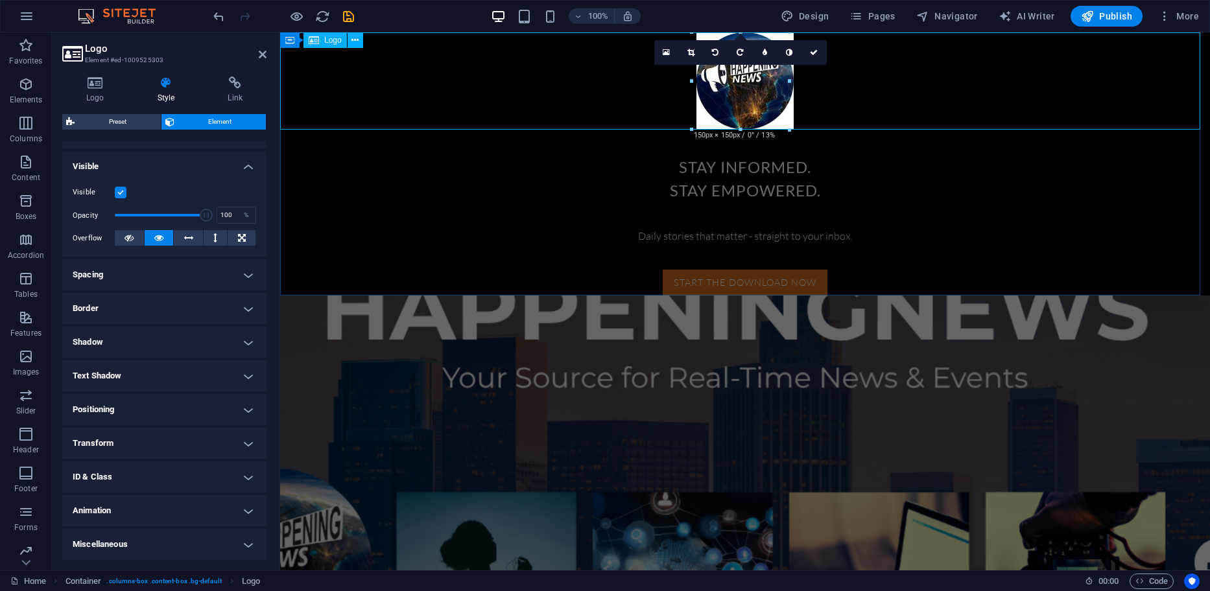
click at [548, 89] on div at bounding box center [744, 80] width 929 height 97
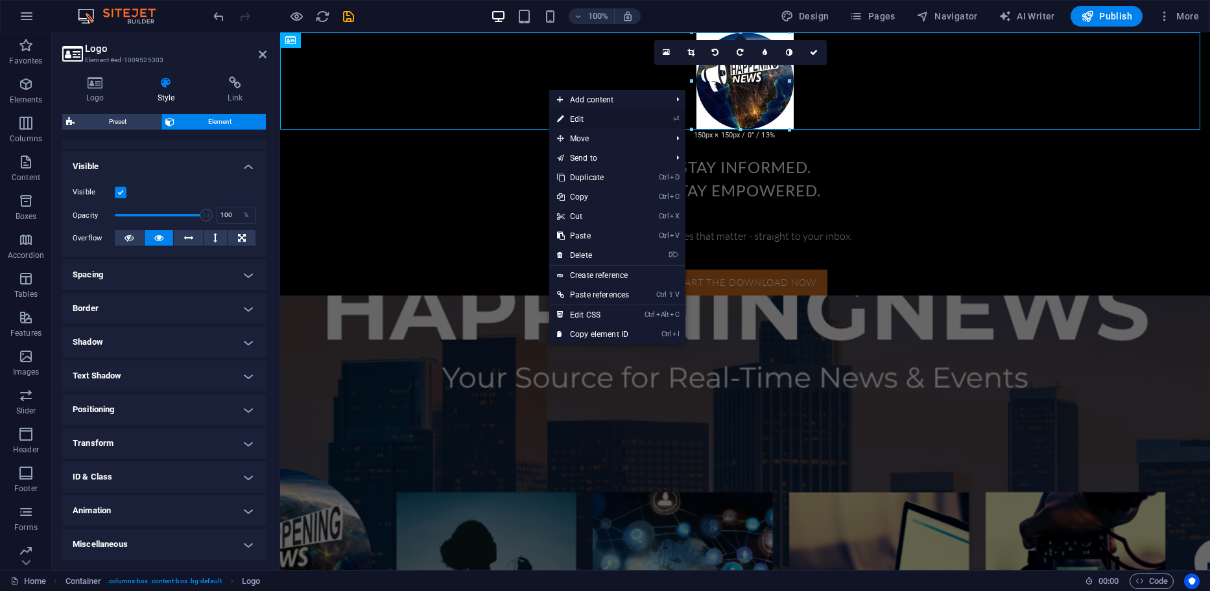
click at [573, 116] on link "⏎ Edit" at bounding box center [593, 119] width 88 height 19
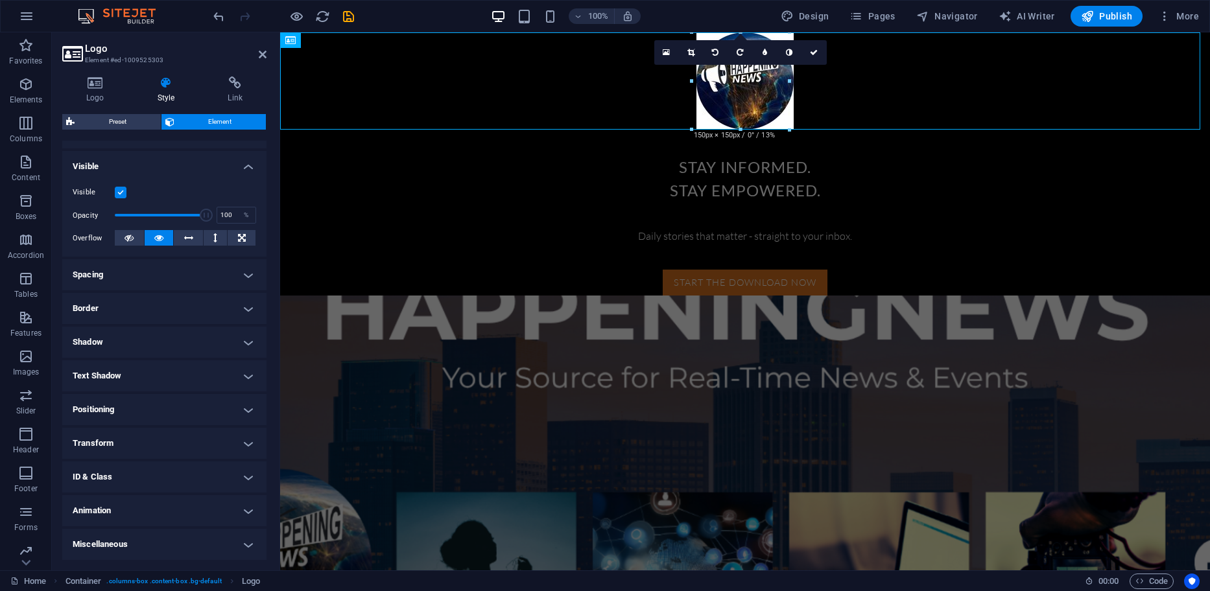
click at [242, 342] on h4 "Shadow" at bounding box center [164, 342] width 204 height 31
click at [242, 342] on h4 "Shadow" at bounding box center [164, 338] width 204 height 23
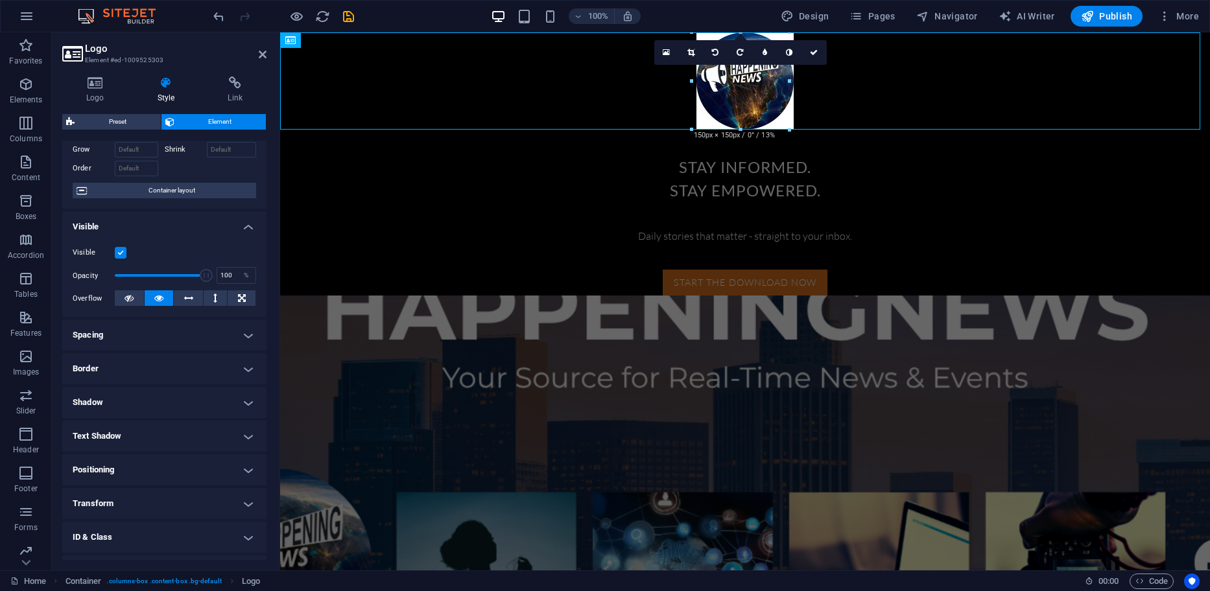
scroll to position [0, 0]
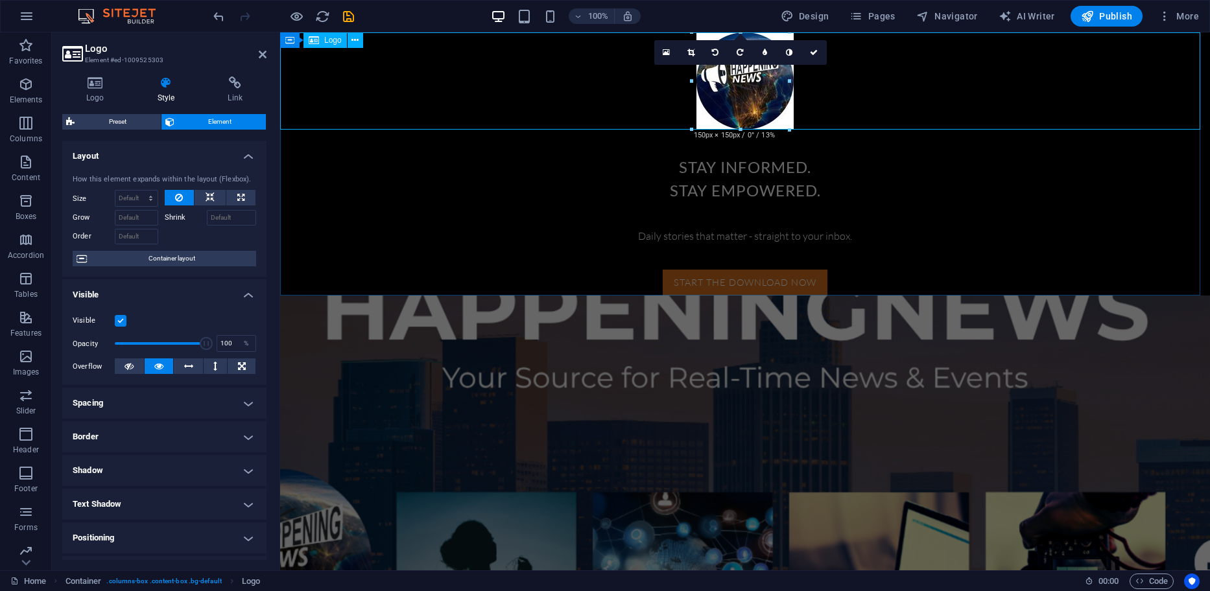
click at [970, 104] on div at bounding box center [744, 80] width 929 height 97
click at [990, 190] on div "Stay Informed. Stay Empowered." at bounding box center [744, 179] width 929 height 47
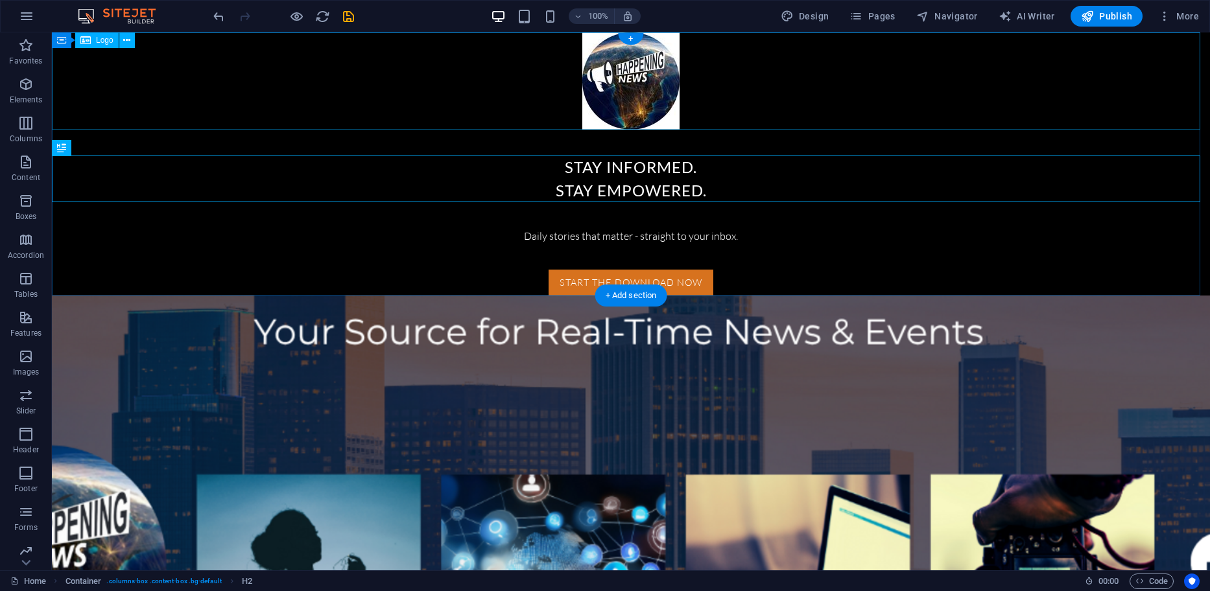
click at [969, 100] on div at bounding box center [631, 80] width 1158 height 97
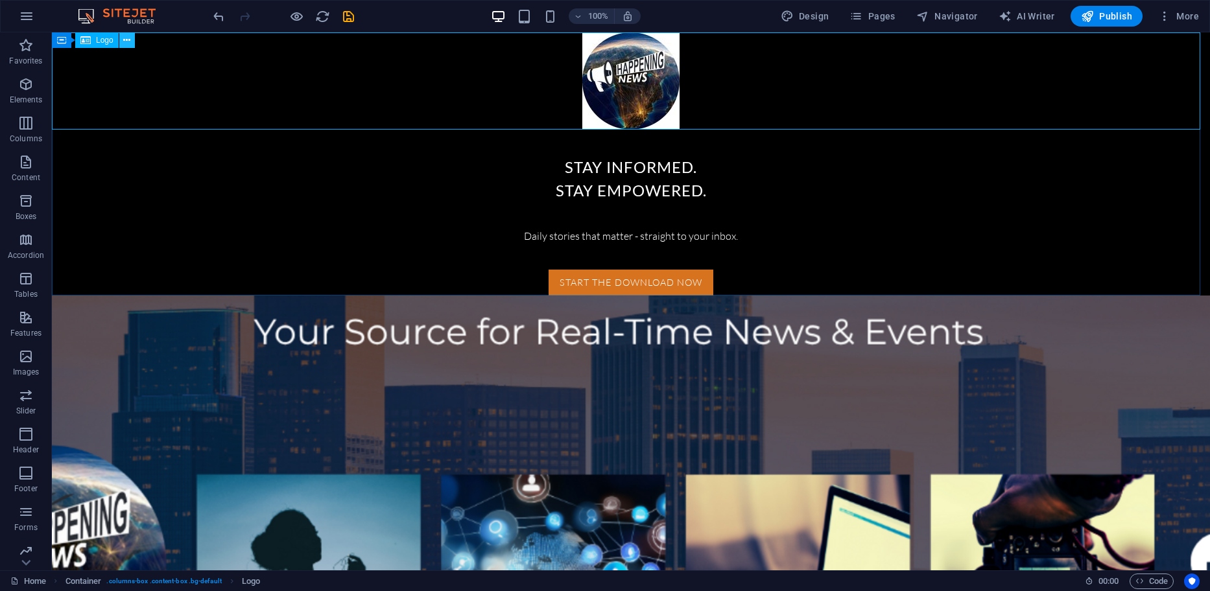
click at [126, 42] on icon at bounding box center [126, 41] width 7 height 14
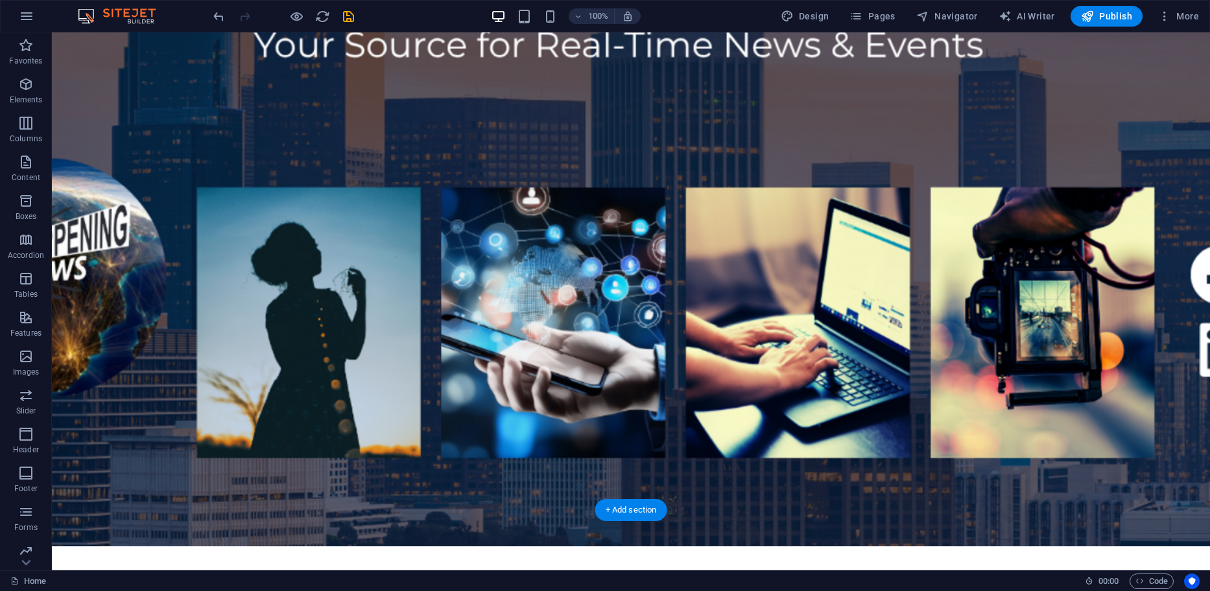
scroll to position [324, 0]
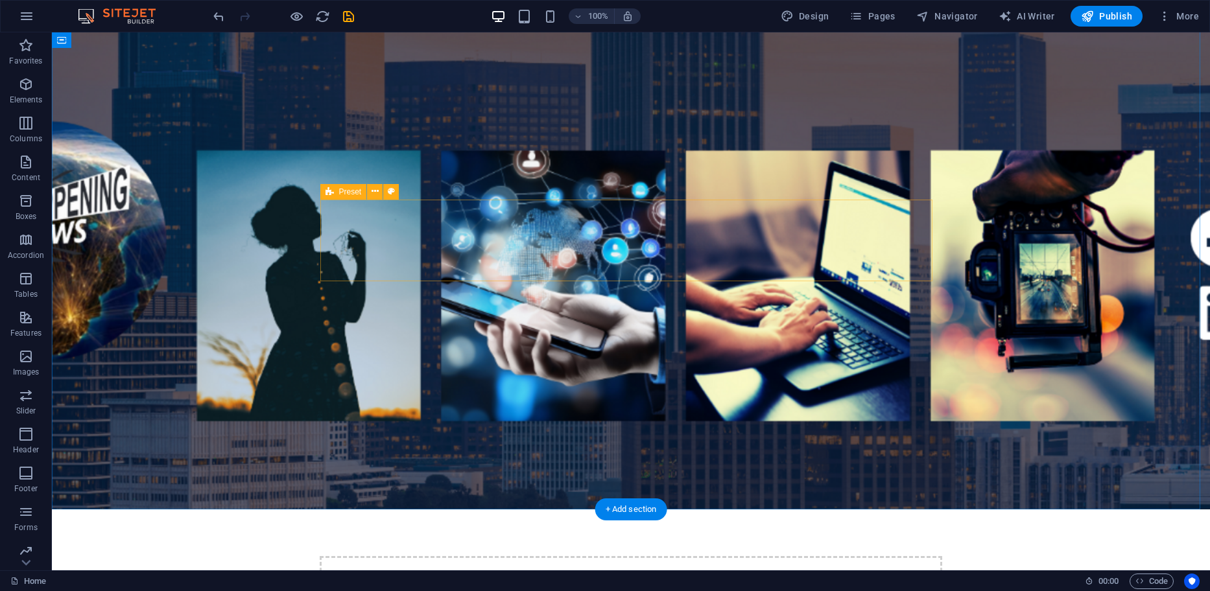
click at [620, 556] on div "Drop content here or Add elements Paste clipboard" at bounding box center [631, 602] width 622 height 92
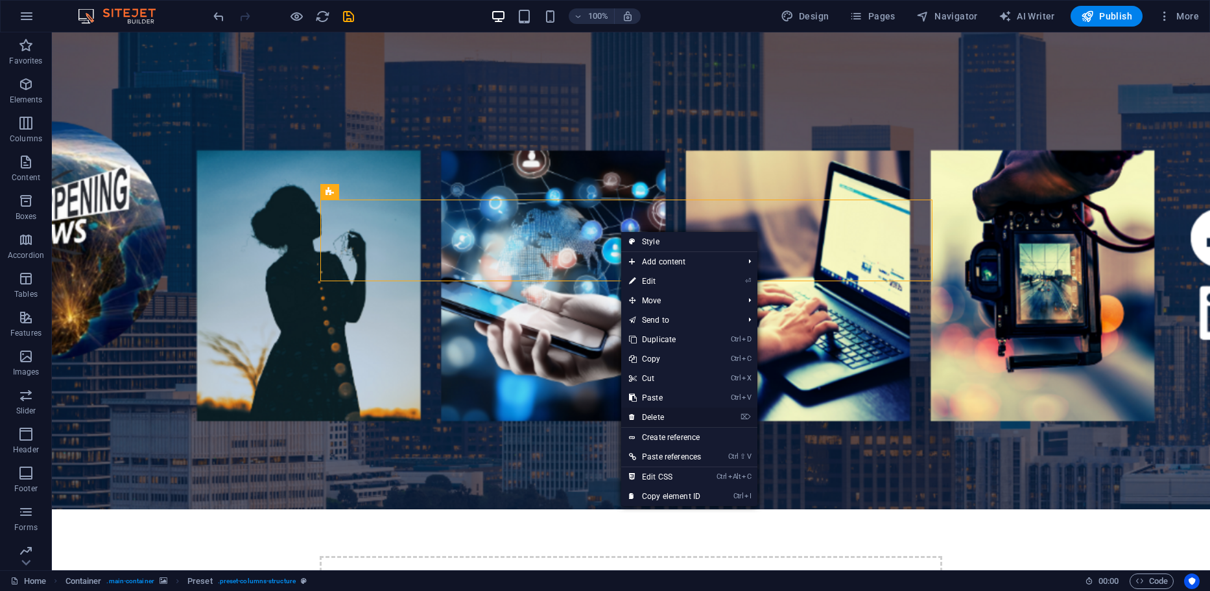
click at [655, 412] on link "⌦ Delete" at bounding box center [665, 417] width 88 height 19
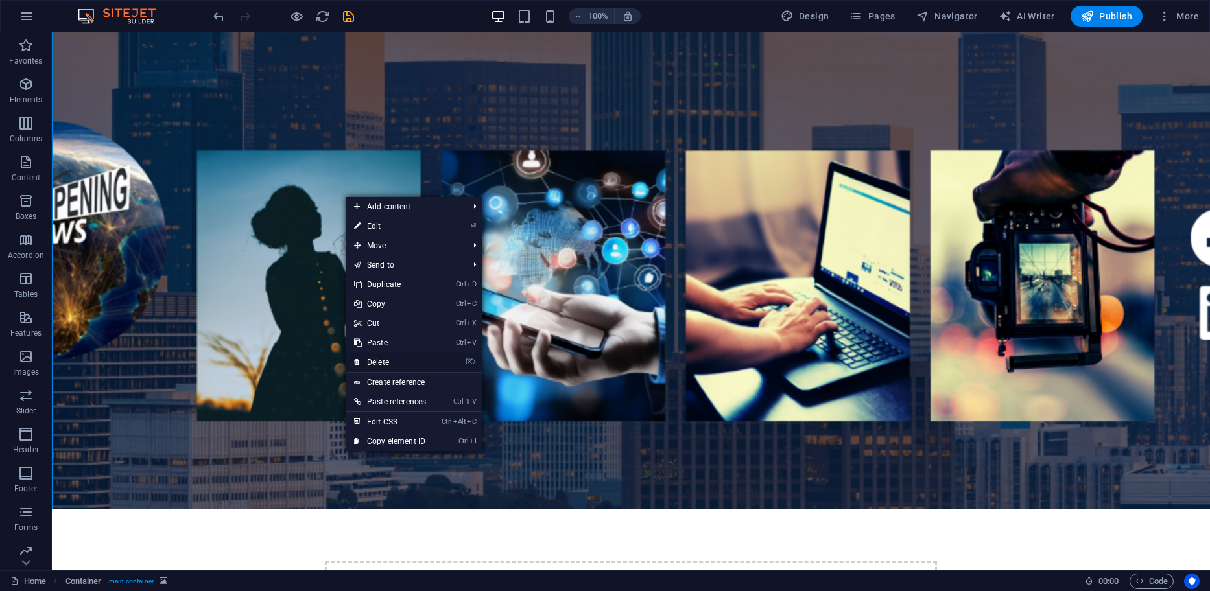
click at [387, 358] on link "⌦ Delete" at bounding box center [390, 362] width 88 height 19
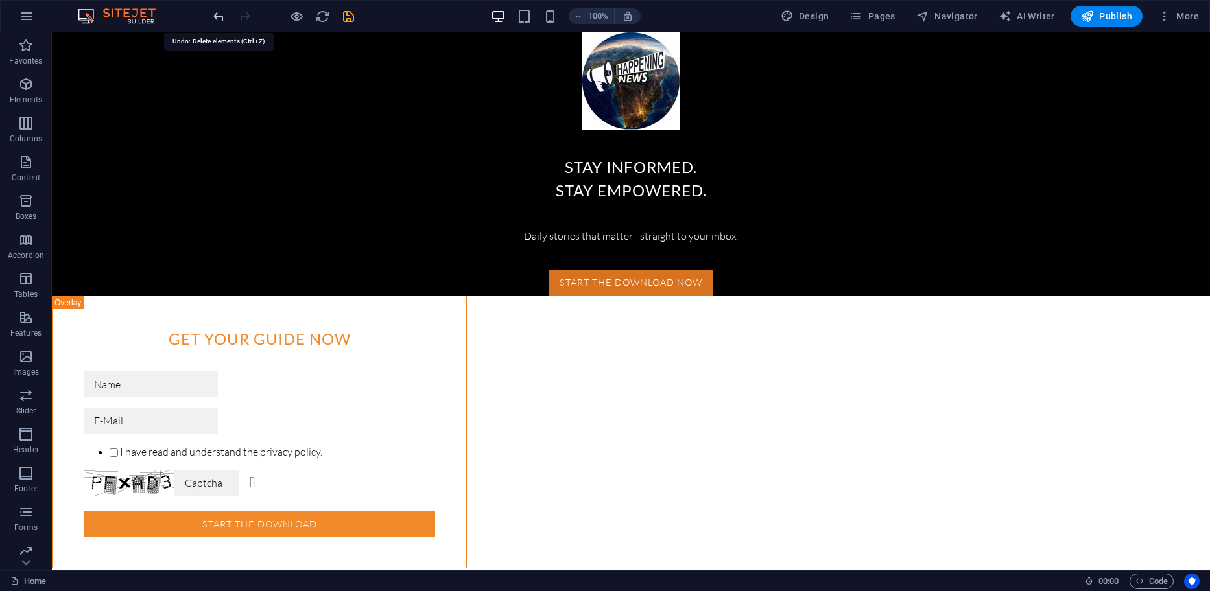
click at [218, 15] on icon "undo" at bounding box center [218, 16] width 15 height 15
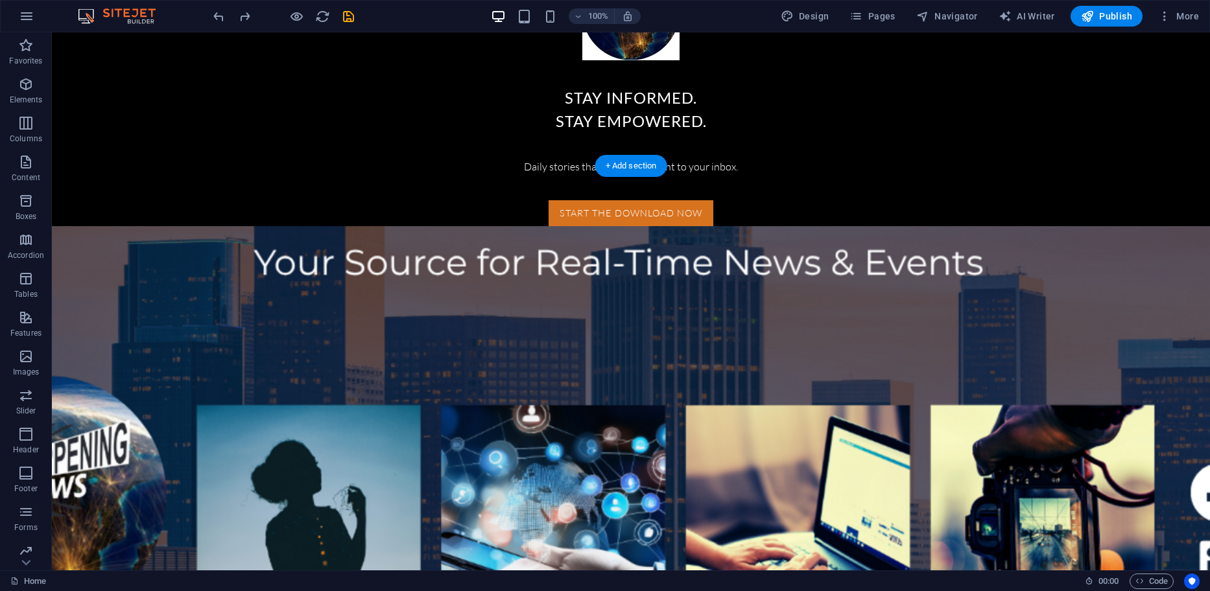
scroll to position [130, 0]
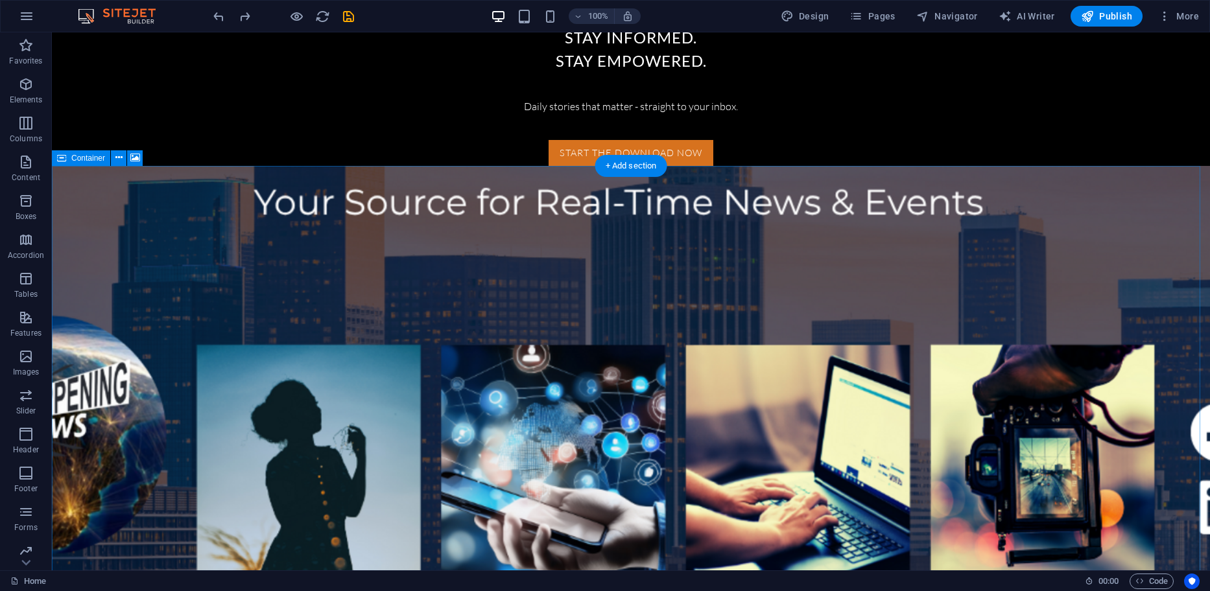
click at [905, 298] on figure at bounding box center [631, 435] width 1158 height 538
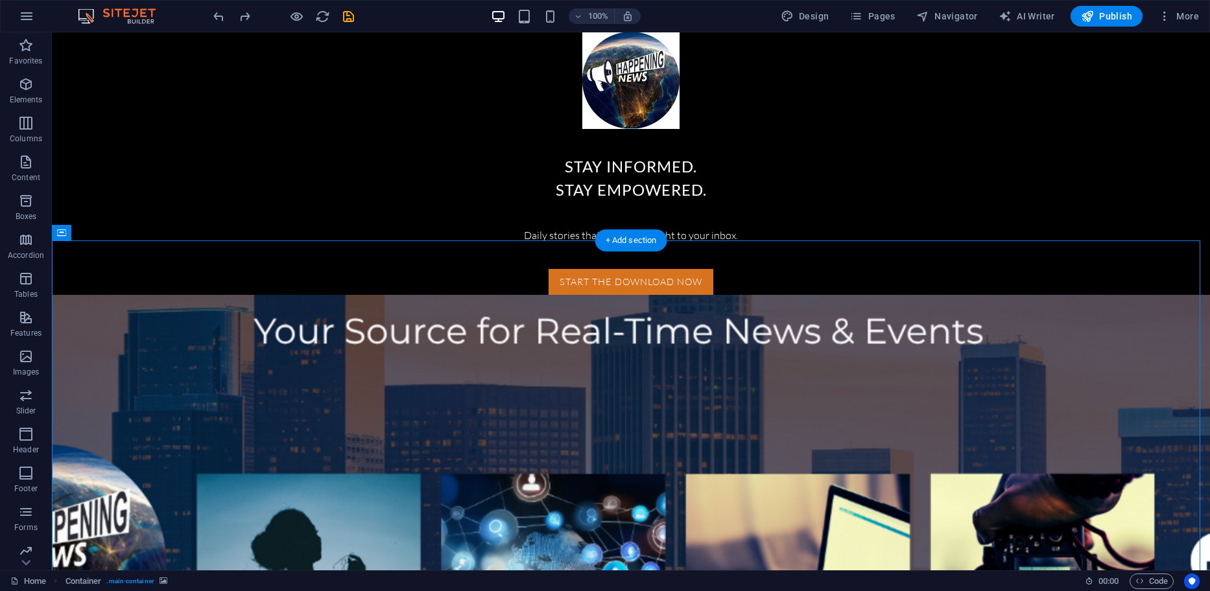
scroll to position [0, 0]
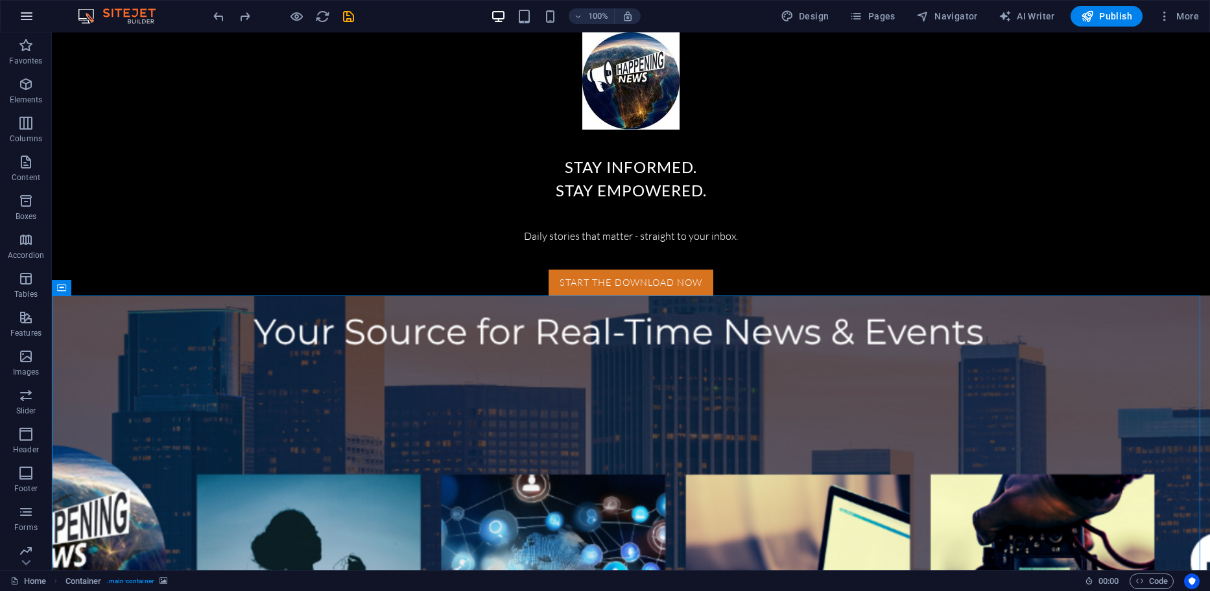
click at [27, 15] on icon "button" at bounding box center [27, 16] width 16 height 16
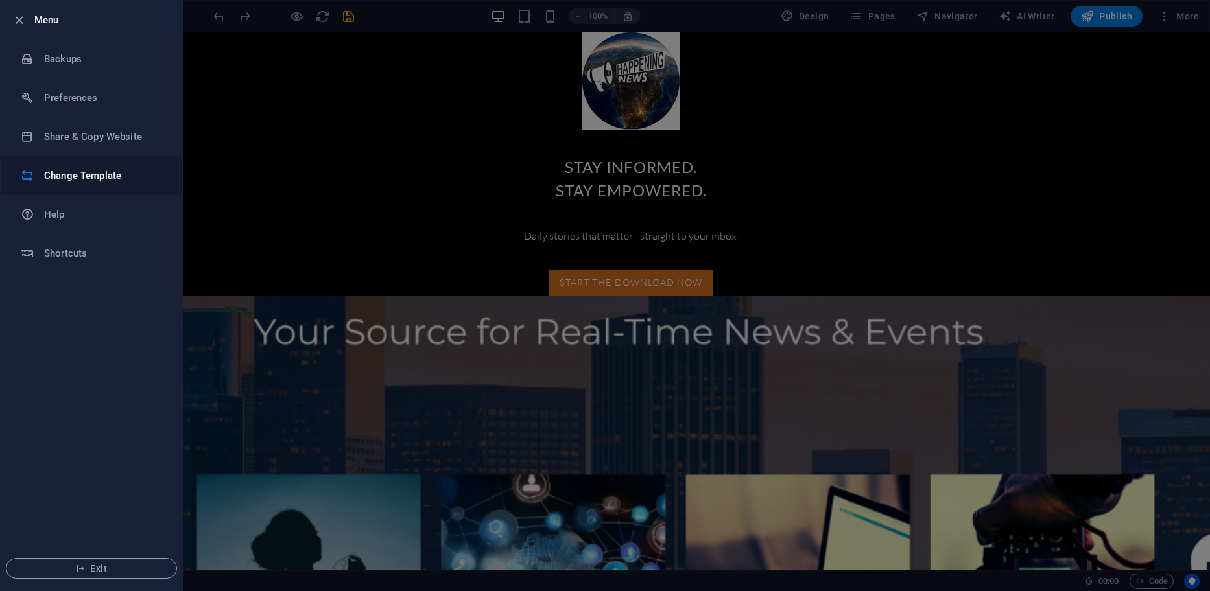
click at [71, 177] on h6 "Change Template" at bounding box center [104, 176] width 120 height 16
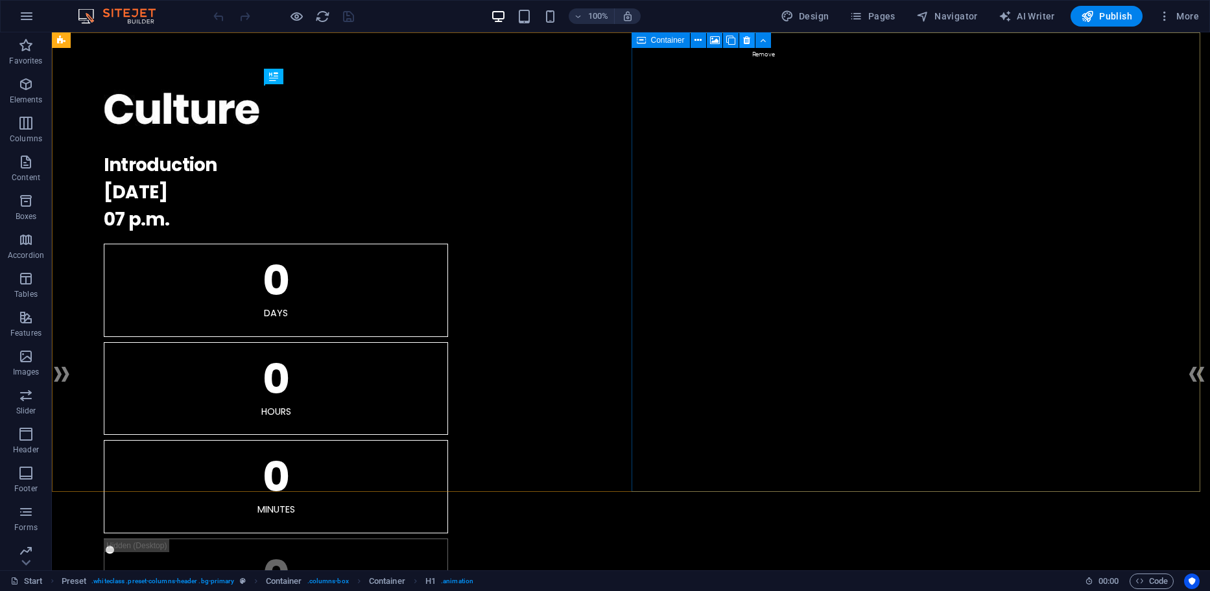
click at [747, 40] on icon at bounding box center [746, 41] width 7 height 14
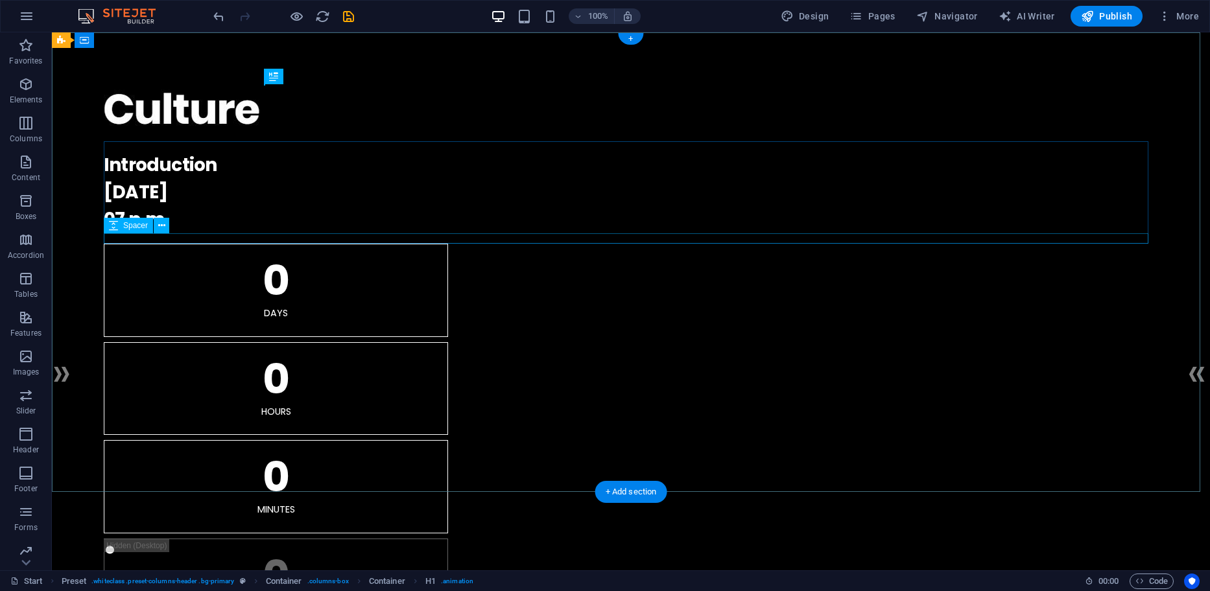
click at [217, 242] on div at bounding box center [631, 238] width 1054 height 10
click at [697, 423] on div "0 Days 0 Hours 0 Minutes 0 Seconds" at bounding box center [631, 438] width 1054 height 388
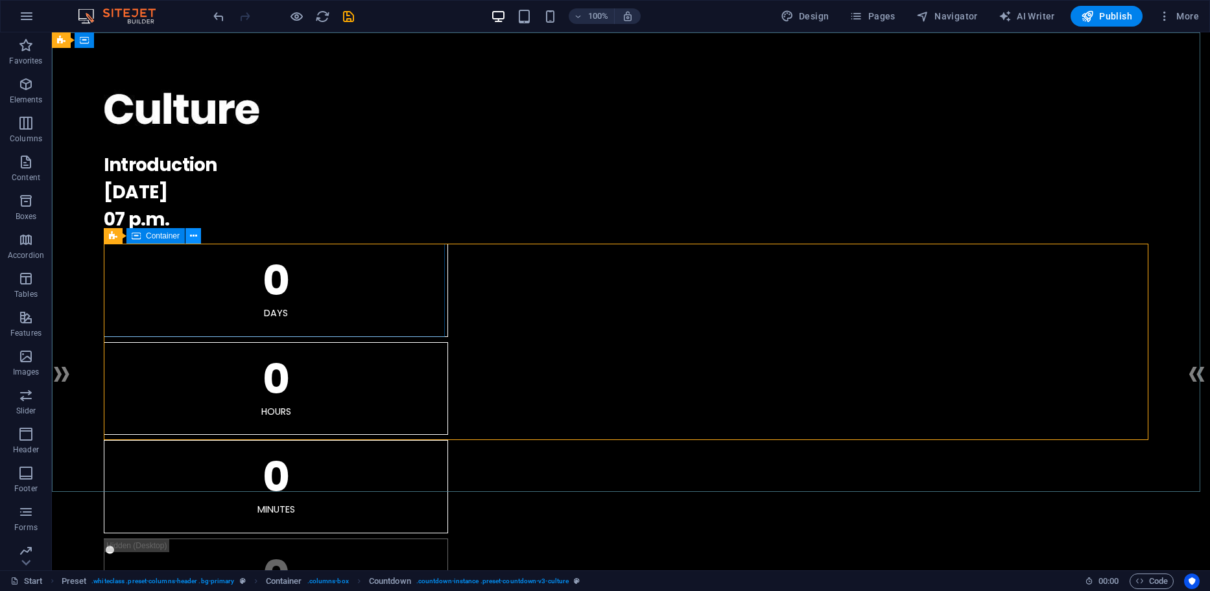
click at [191, 239] on icon at bounding box center [193, 236] width 7 height 14
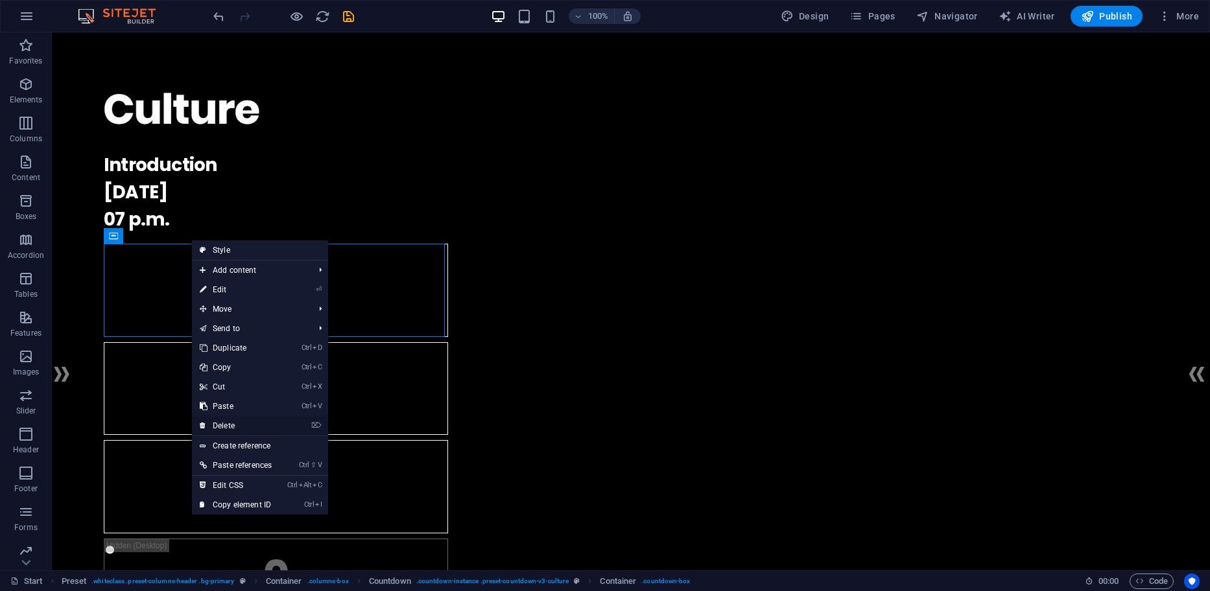
click at [221, 423] on link "⌦ Delete" at bounding box center [236, 425] width 88 height 19
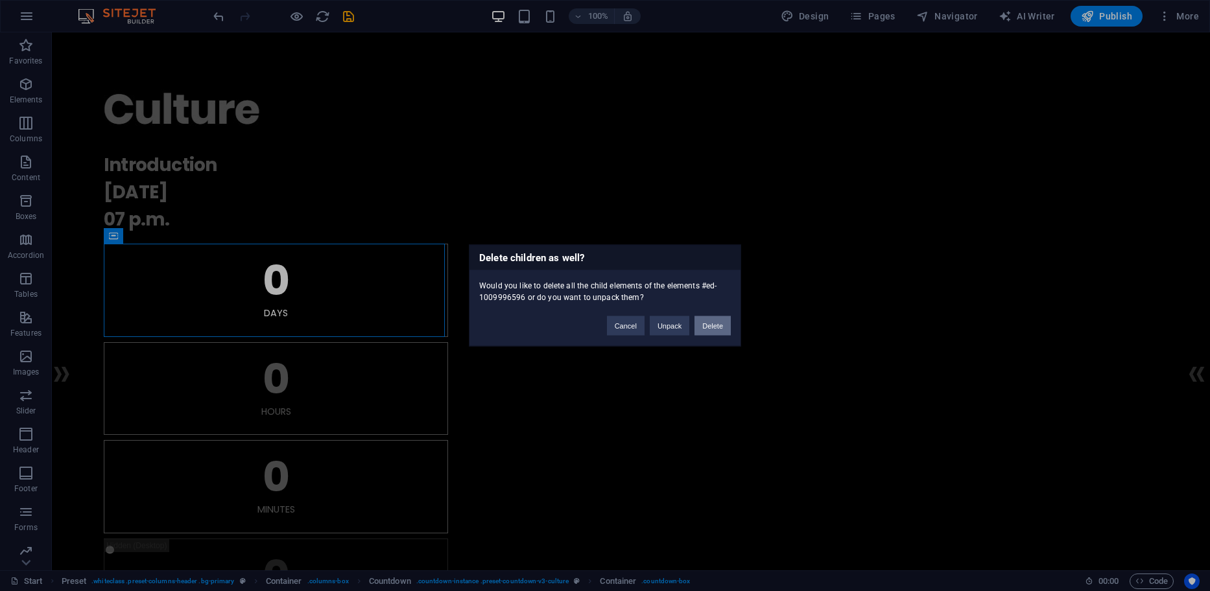
click at [721, 329] on button "Delete" at bounding box center [712, 325] width 36 height 19
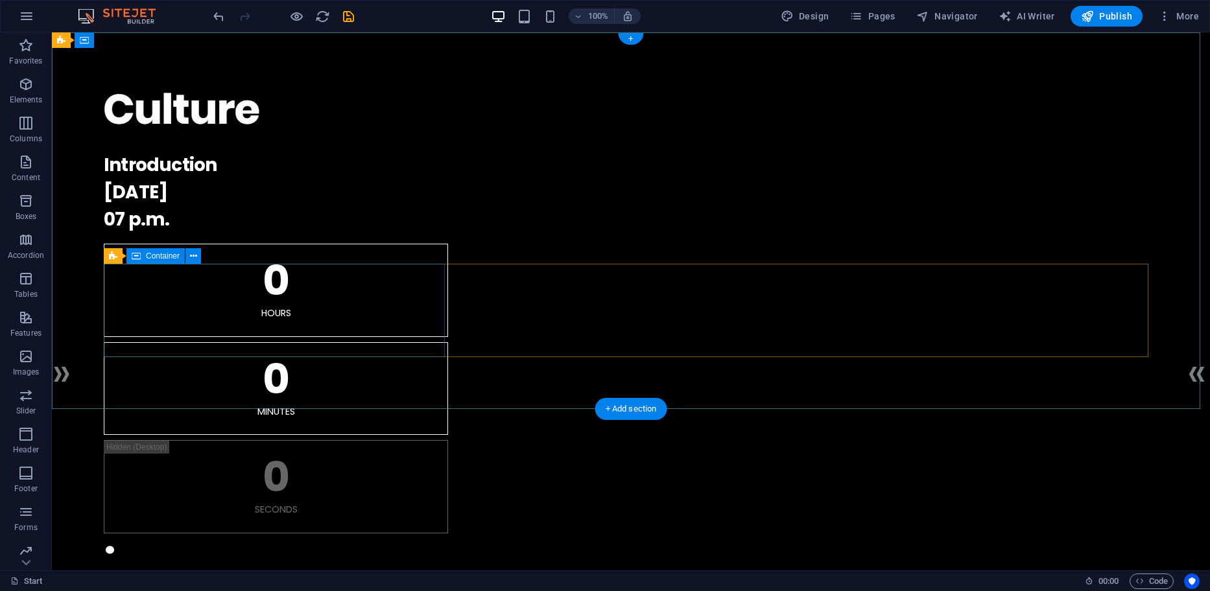
click at [106, 273] on div "0 Hours" at bounding box center [276, 290] width 344 height 93
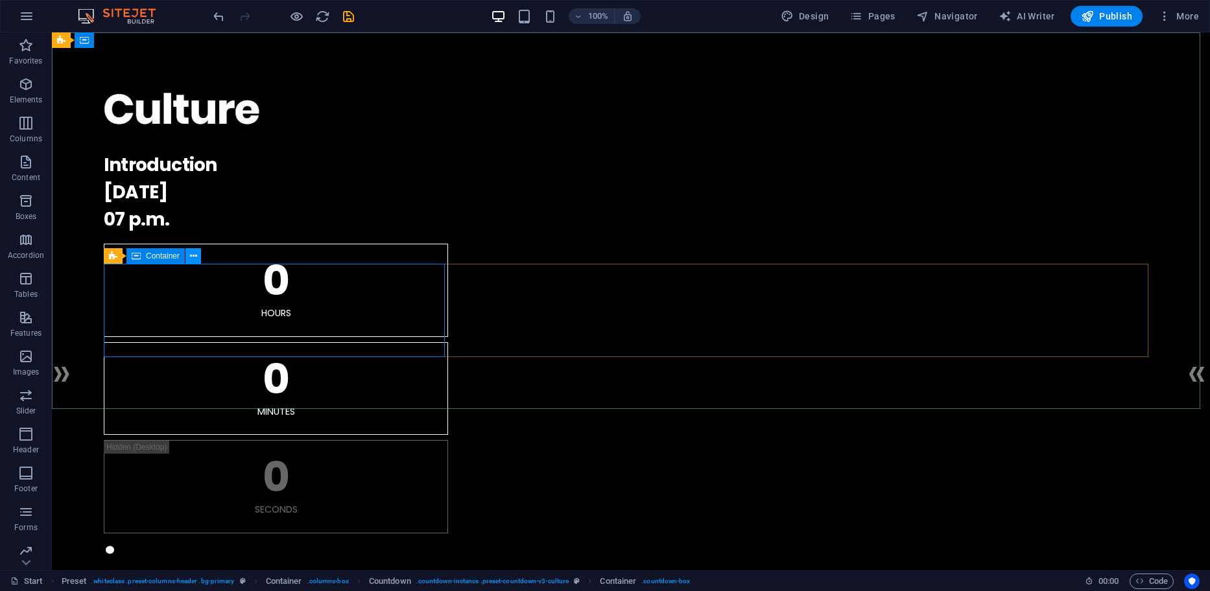
click at [192, 260] on icon at bounding box center [193, 257] width 7 height 14
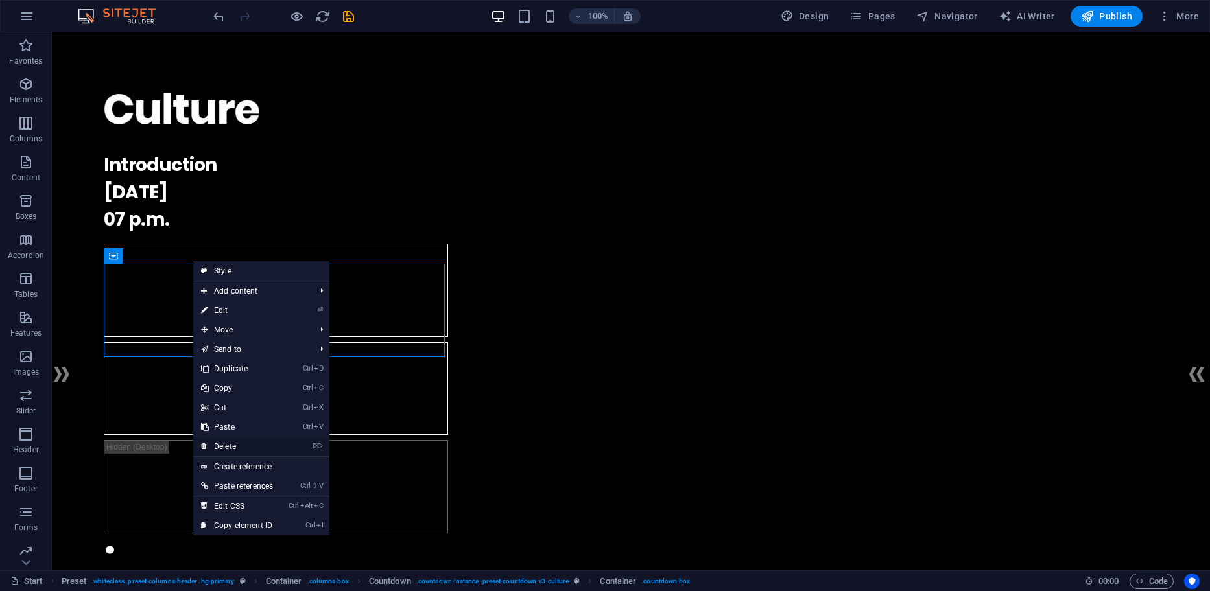
click at [242, 441] on link "⌦ Delete" at bounding box center [237, 446] width 88 height 19
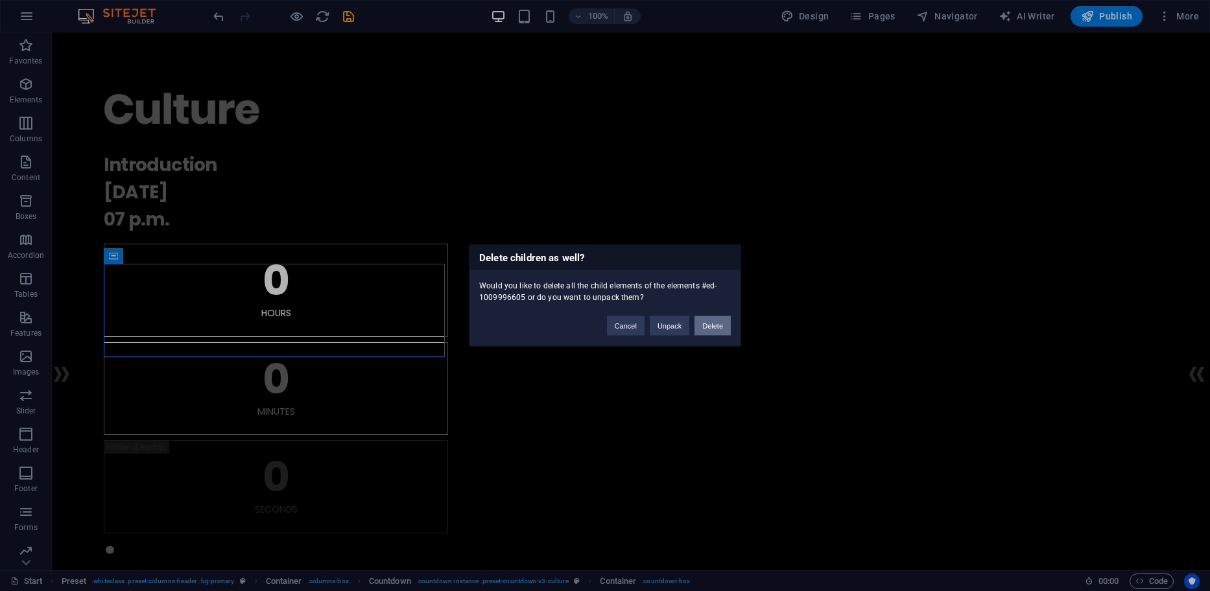
click at [719, 323] on button "Delete" at bounding box center [712, 325] width 36 height 19
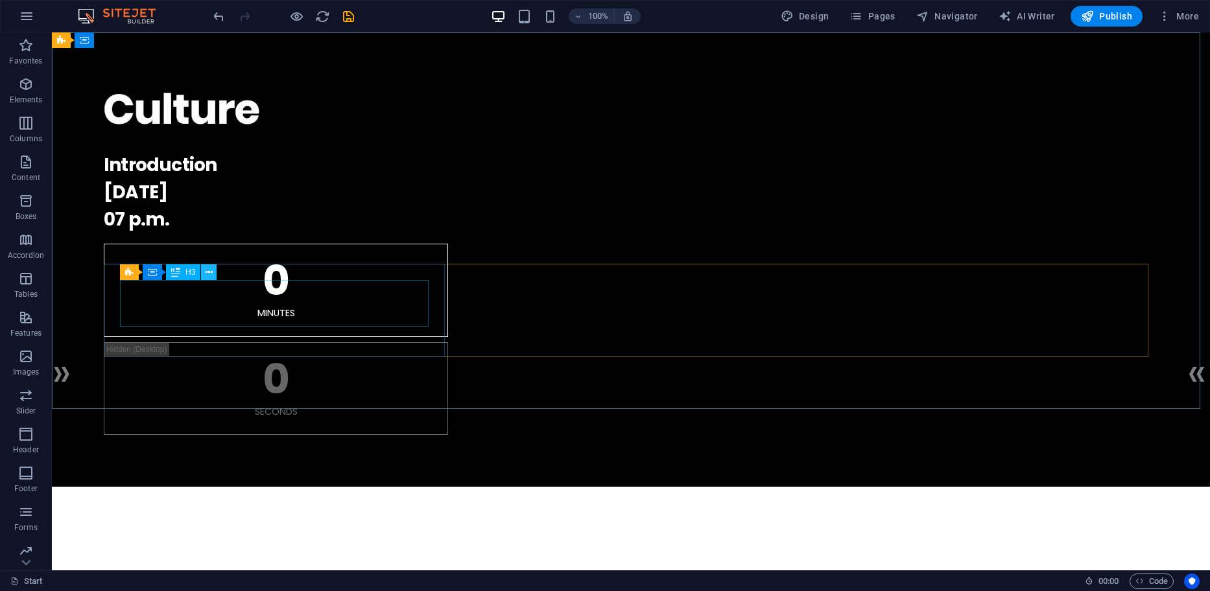
click at [206, 274] on icon at bounding box center [208, 273] width 7 height 14
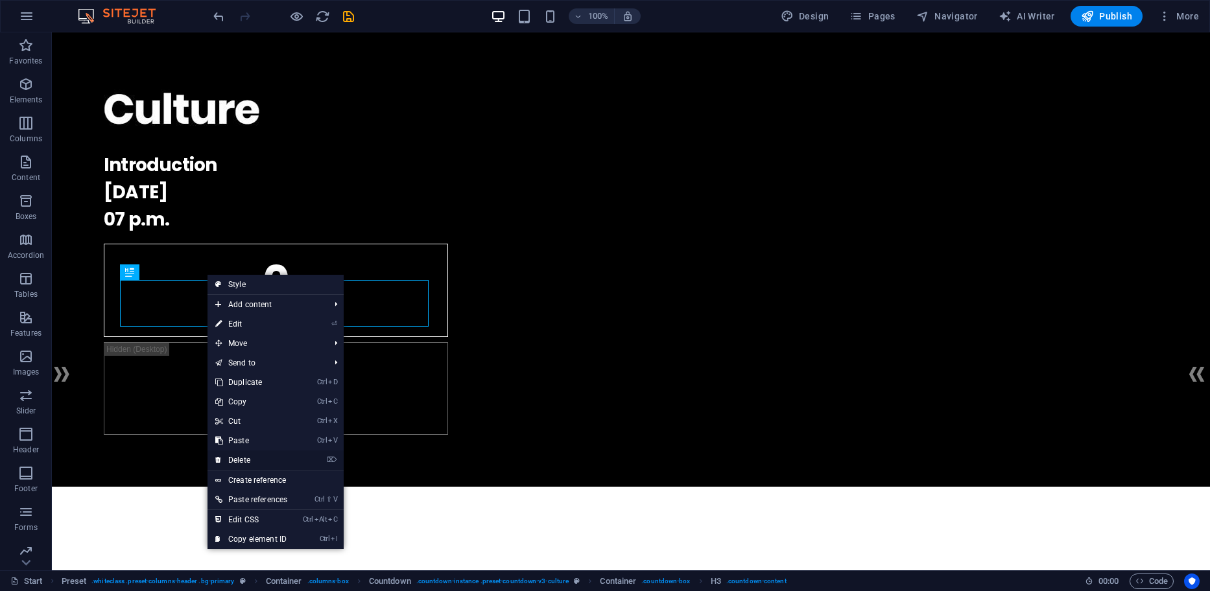
click at [254, 458] on link "⌦ Delete" at bounding box center [251, 459] width 88 height 19
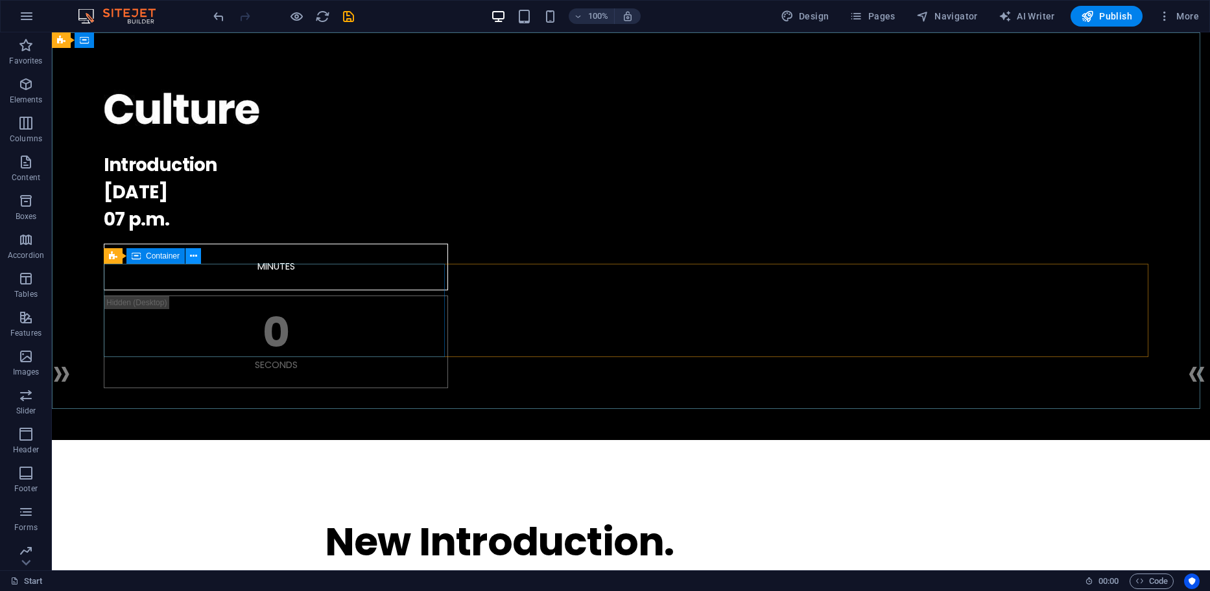
click at [194, 257] on icon at bounding box center [193, 257] width 7 height 14
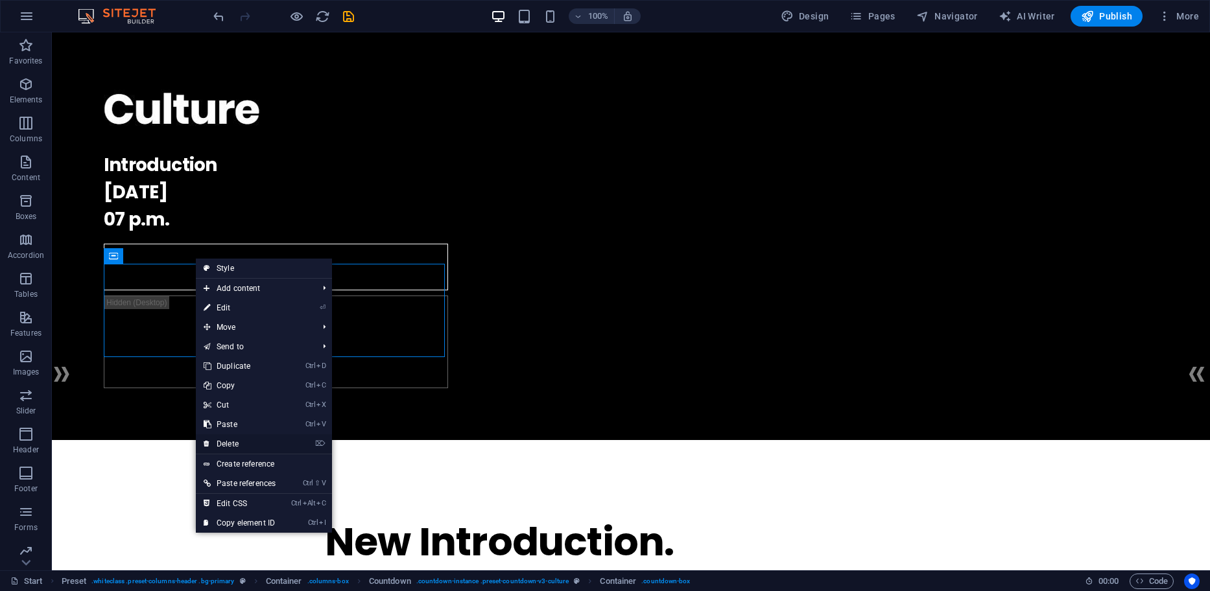
click at [261, 442] on link "⌦ Delete" at bounding box center [240, 443] width 88 height 19
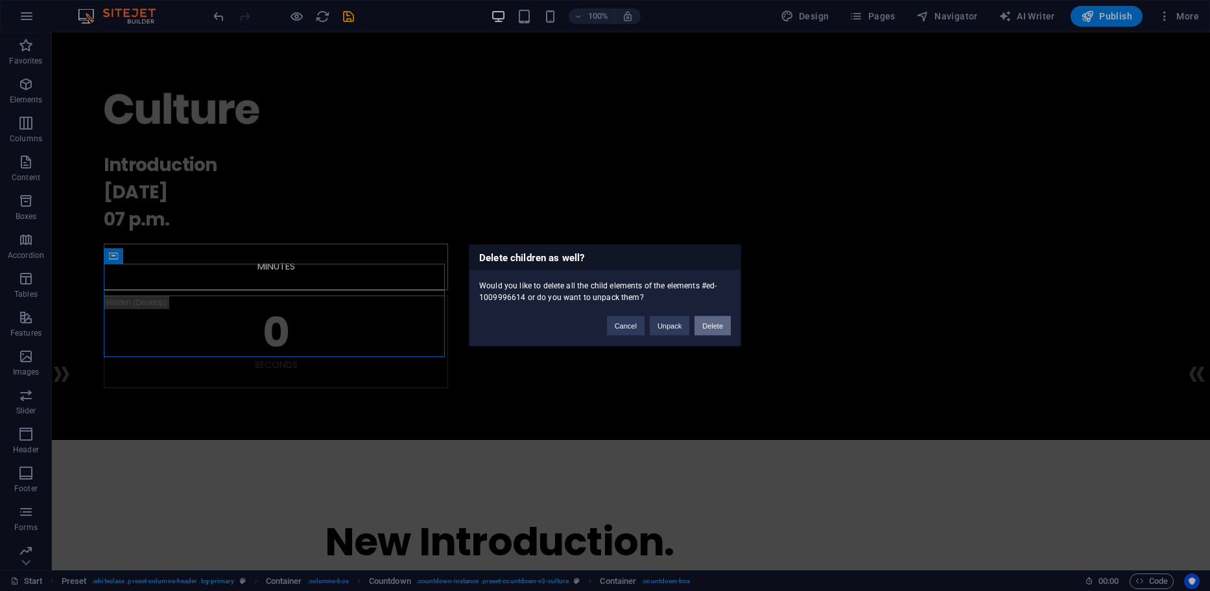
click at [714, 326] on button "Delete" at bounding box center [712, 325] width 36 height 19
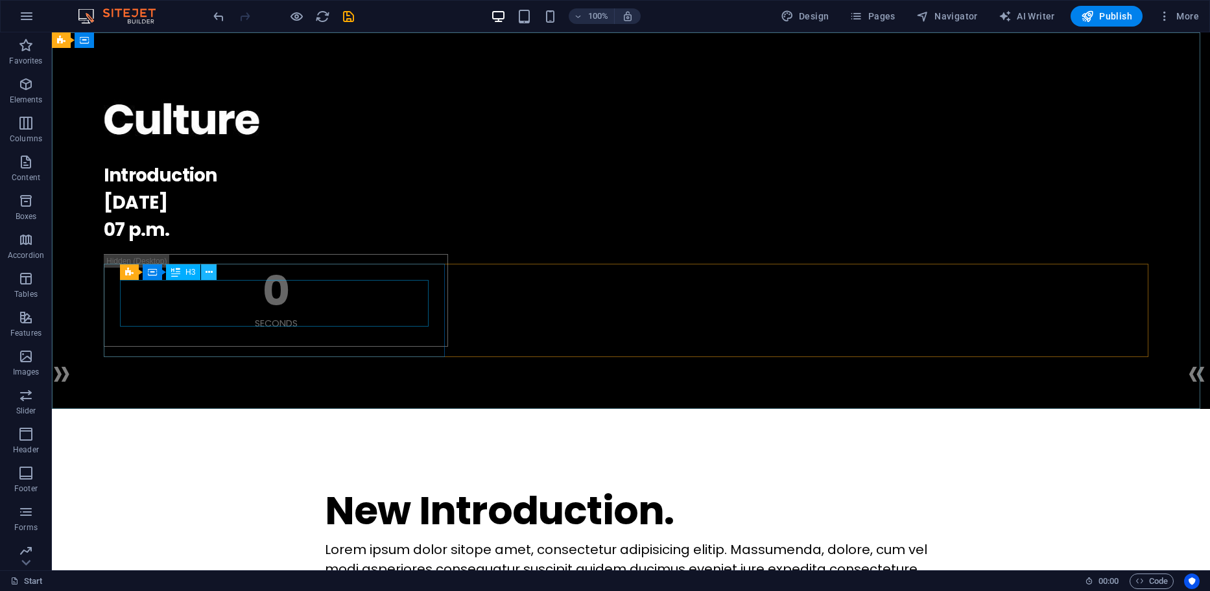
click at [212, 273] on icon at bounding box center [208, 273] width 7 height 14
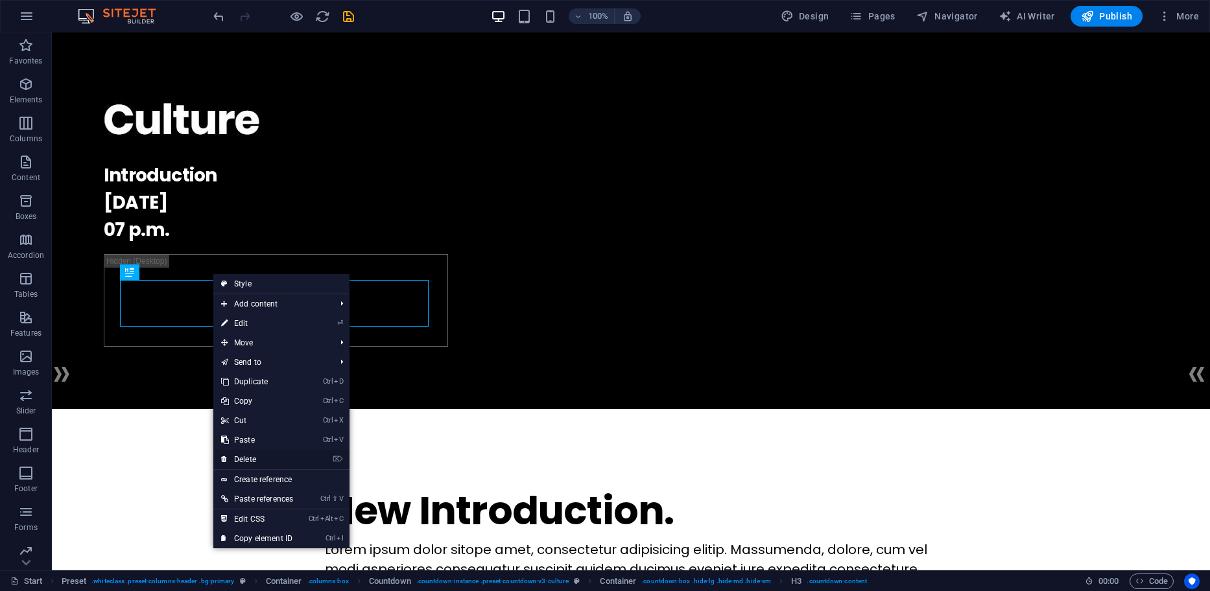
click at [269, 457] on link "⌦ Delete" at bounding box center [257, 459] width 88 height 19
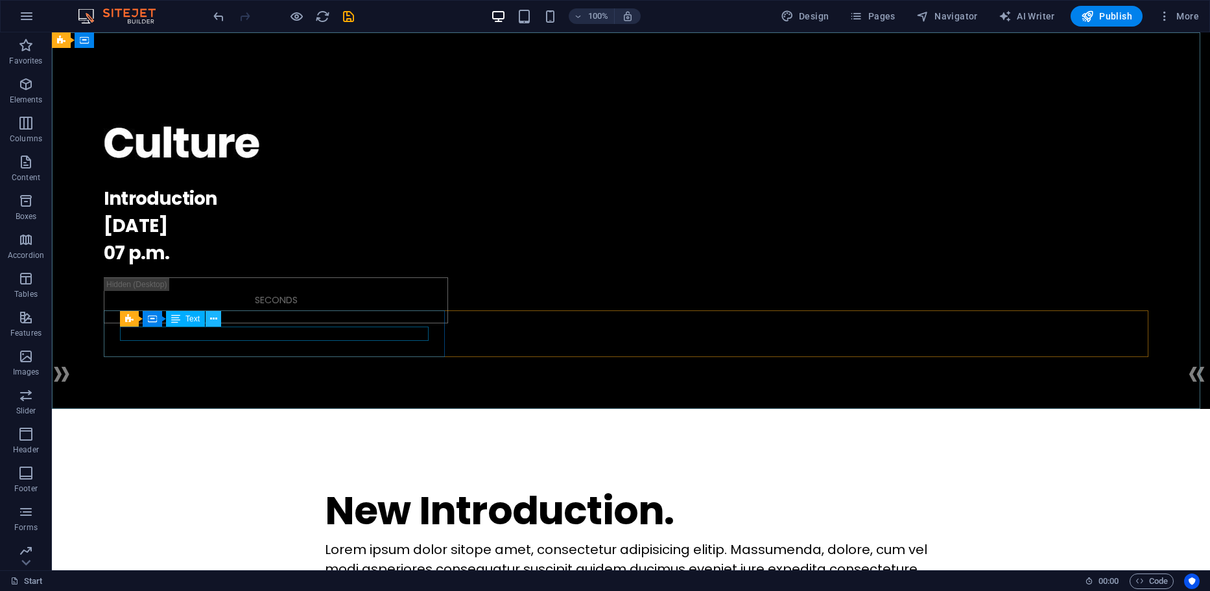
click at [215, 318] on icon at bounding box center [213, 319] width 7 height 14
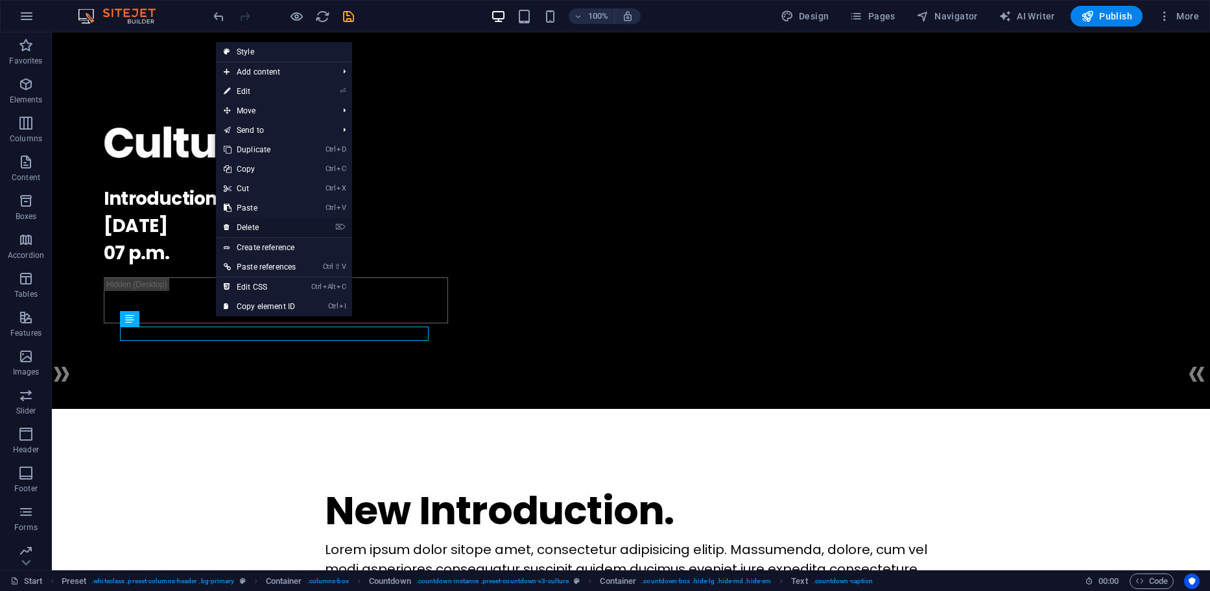
click at [255, 223] on link "⌦ Delete" at bounding box center [260, 227] width 88 height 19
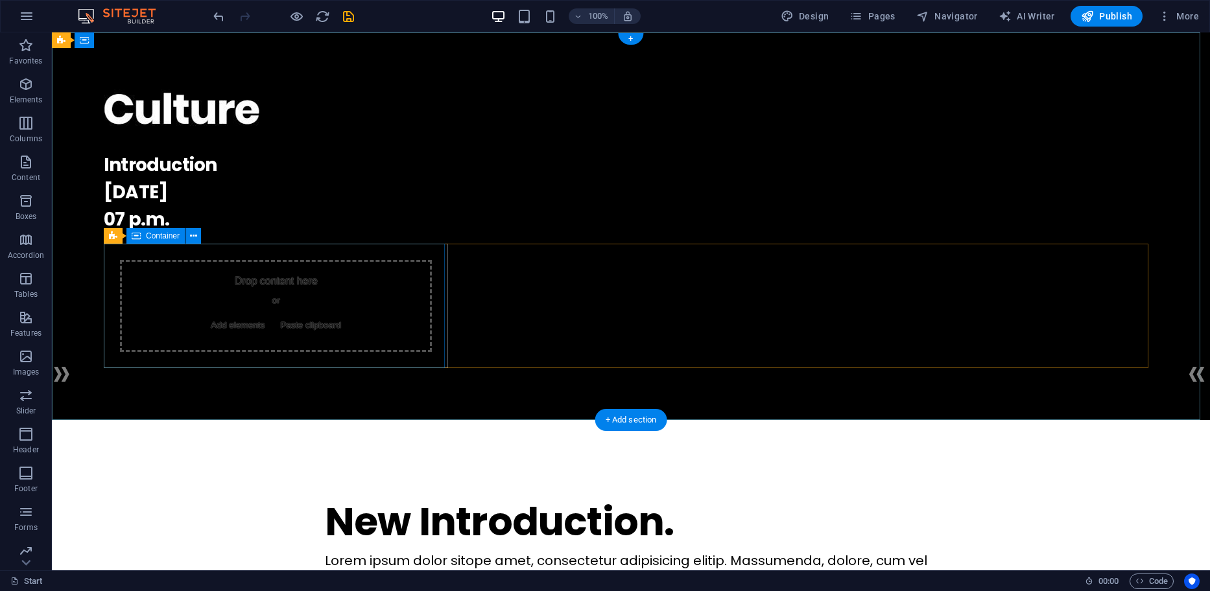
click at [279, 282] on div "Drop content here or Add elements Paste clipboard" at bounding box center [276, 306] width 312 height 92
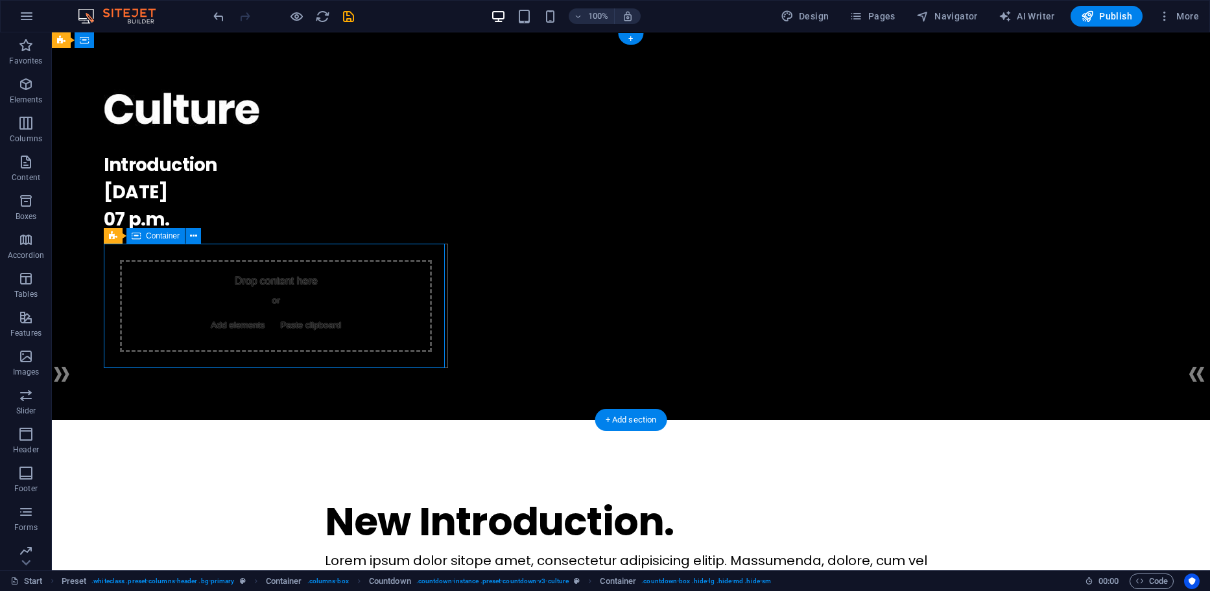
click at [286, 351] on div "Drop content here or Add elements Paste clipboard" at bounding box center [276, 306] width 312 height 92
click at [286, 360] on div "Drop content here or Add elements Paste clipboard" at bounding box center [276, 306] width 344 height 124
click at [194, 240] on icon at bounding box center [193, 236] width 7 height 14
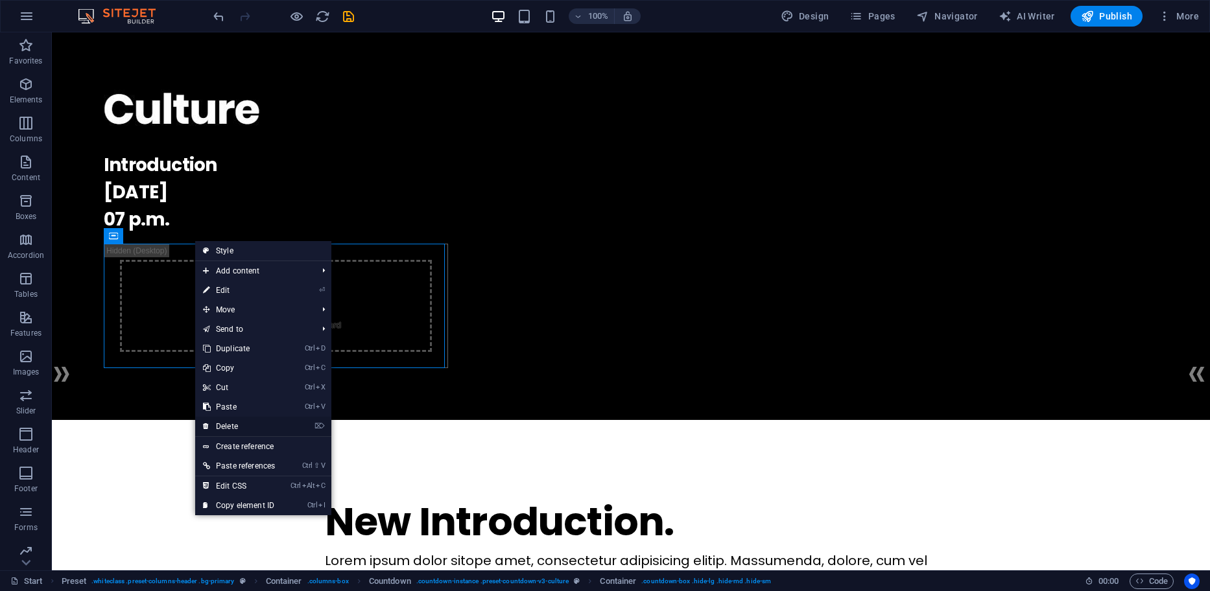
click at [231, 423] on link "⌦ Delete" at bounding box center [239, 426] width 88 height 19
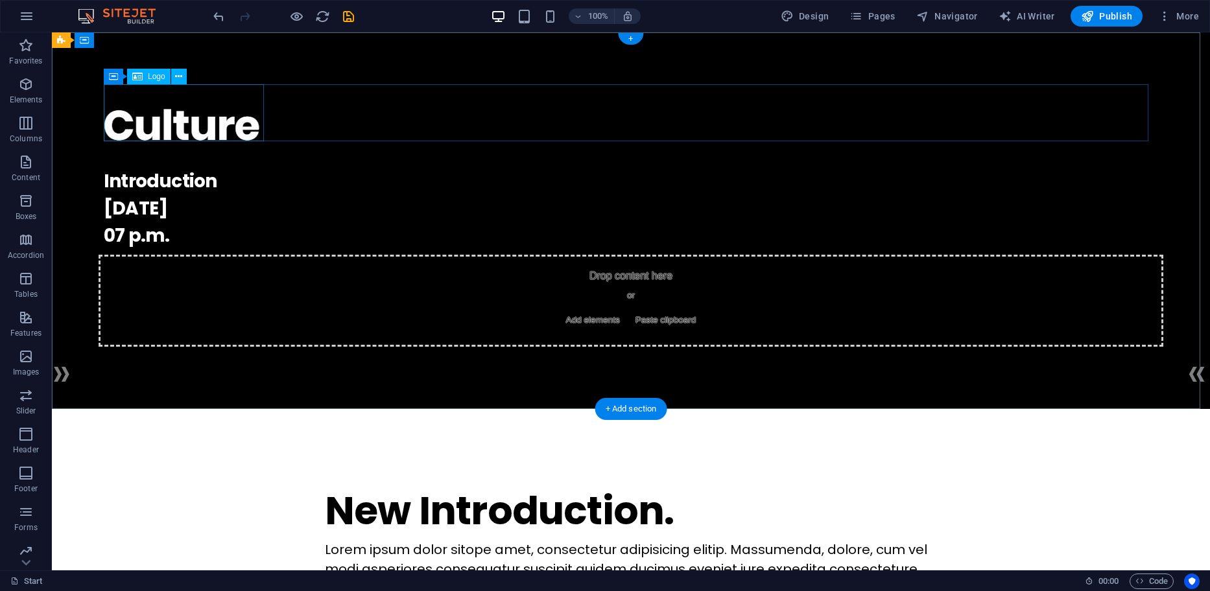
click at [227, 118] on div at bounding box center [631, 128] width 1054 height 57
click at [146, 78] on div "Logo" at bounding box center [148, 77] width 43 height 16
click at [152, 124] on div at bounding box center [631, 128] width 1054 height 57
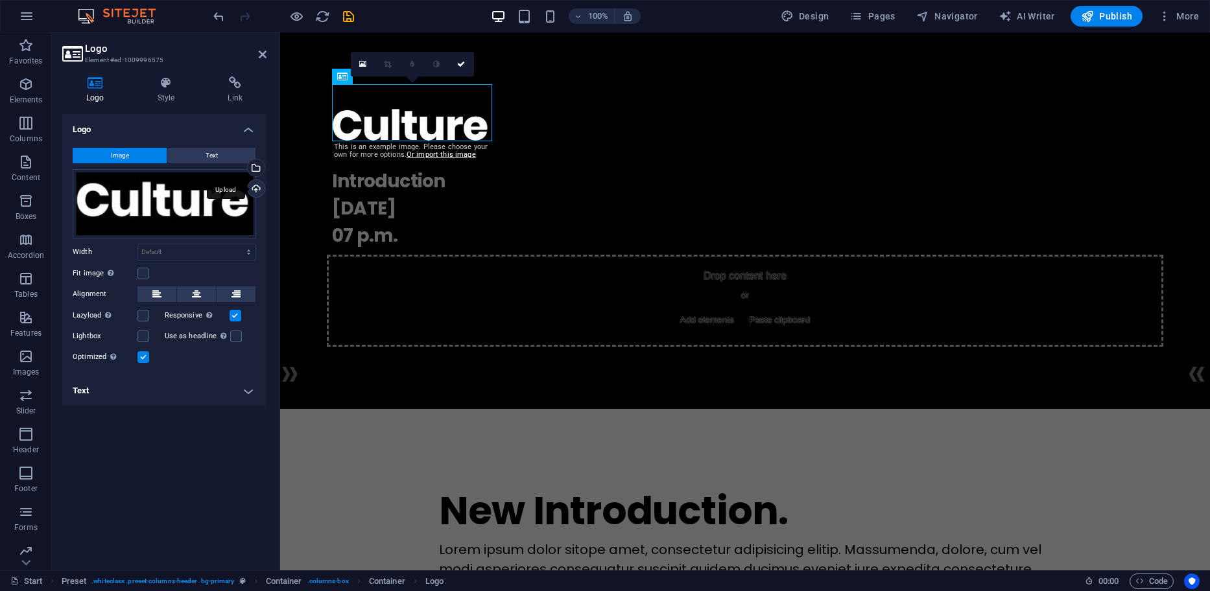
click at [255, 187] on div "Upload" at bounding box center [254, 189] width 19 height 19
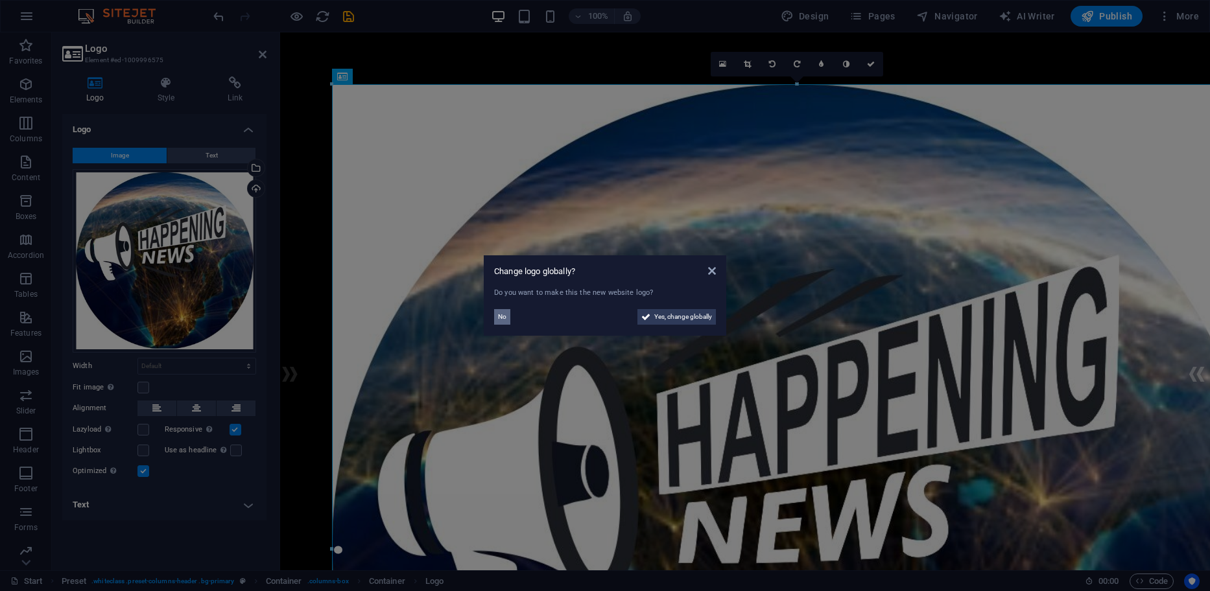
click at [506, 314] on button "No" at bounding box center [502, 317] width 16 height 16
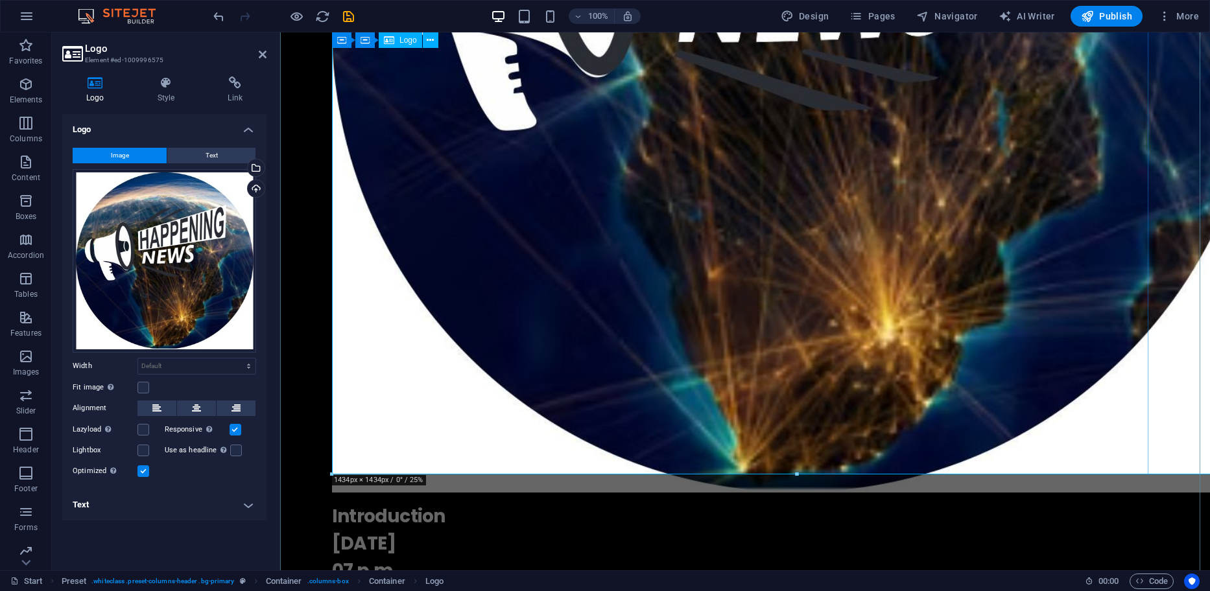
scroll to position [583, 0]
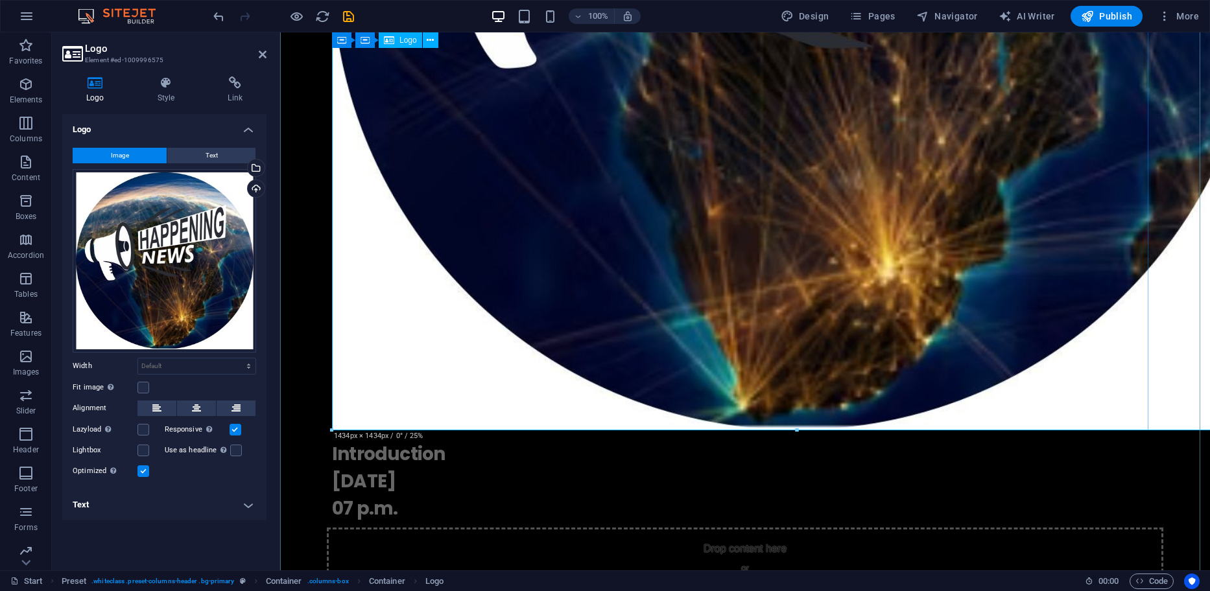
drag, startPoint x: 327, startPoint y: 429, endPoint x: 504, endPoint y: 298, distance: 221.0
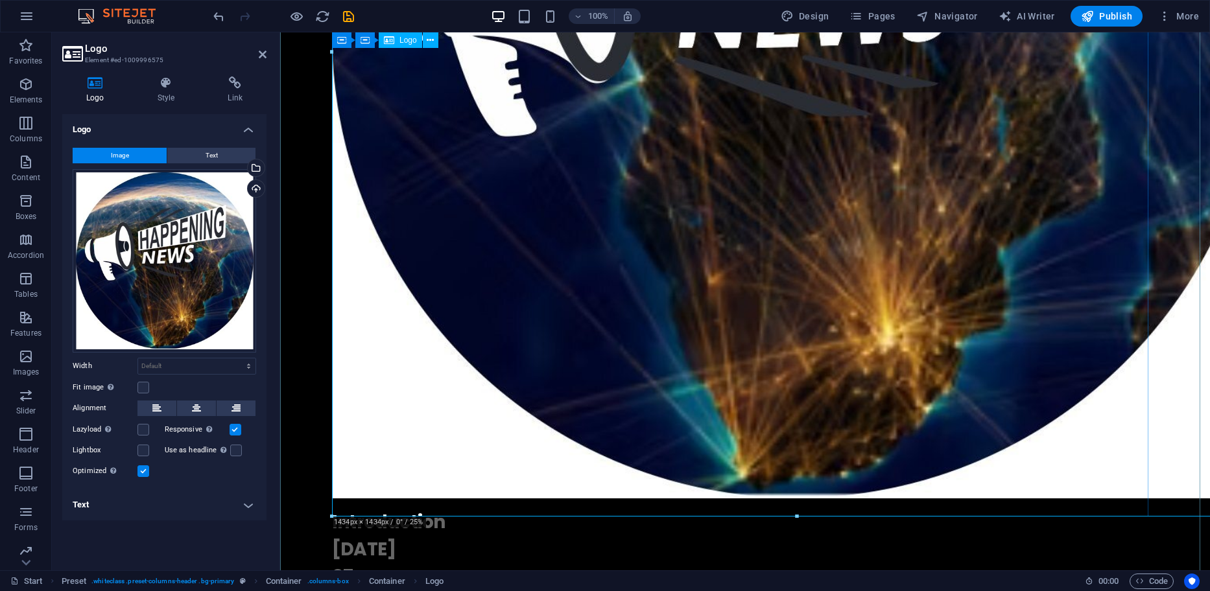
scroll to position [454, 0]
